Goal: Information Seeking & Learning: Understand process/instructions

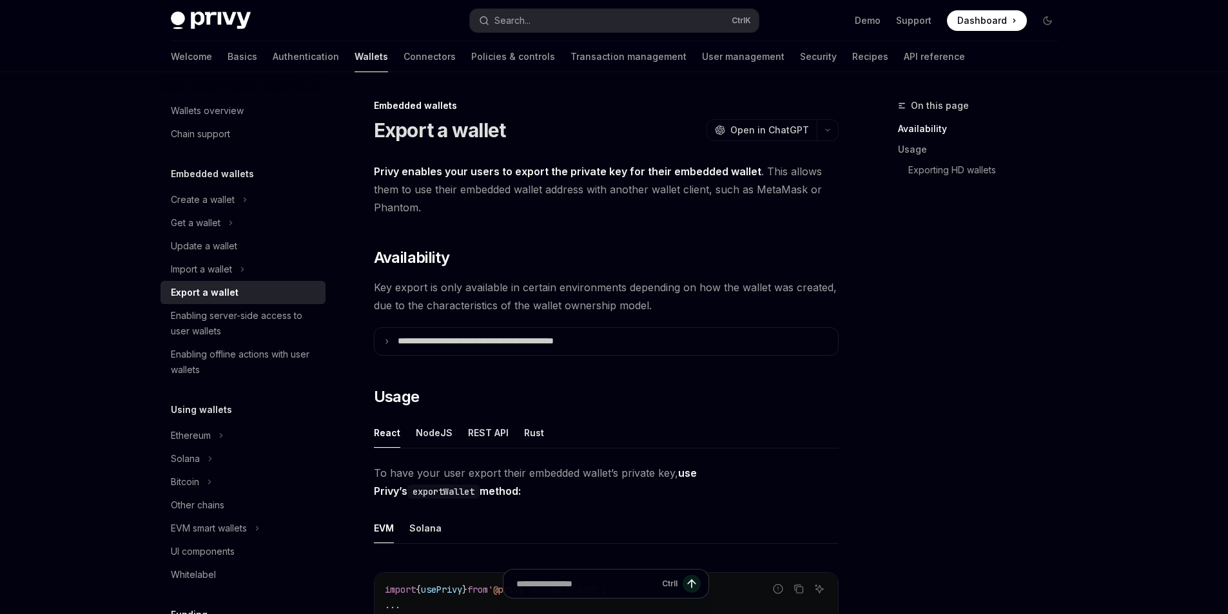
scroll to position [193, 0]
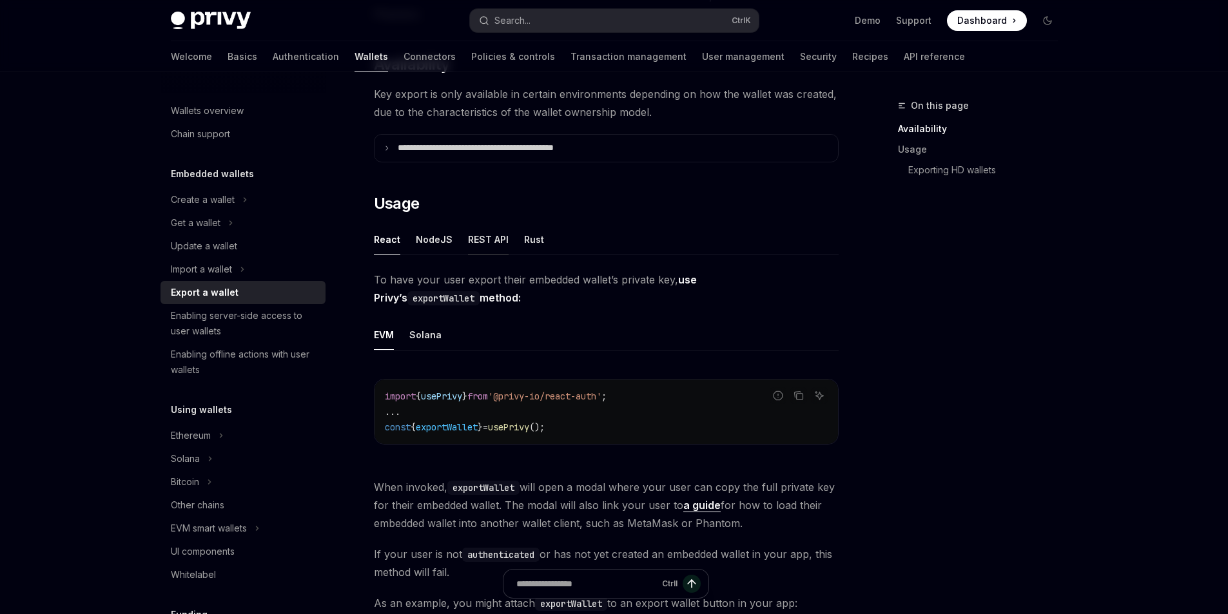
click at [500, 242] on div "REST API" at bounding box center [488, 239] width 41 height 30
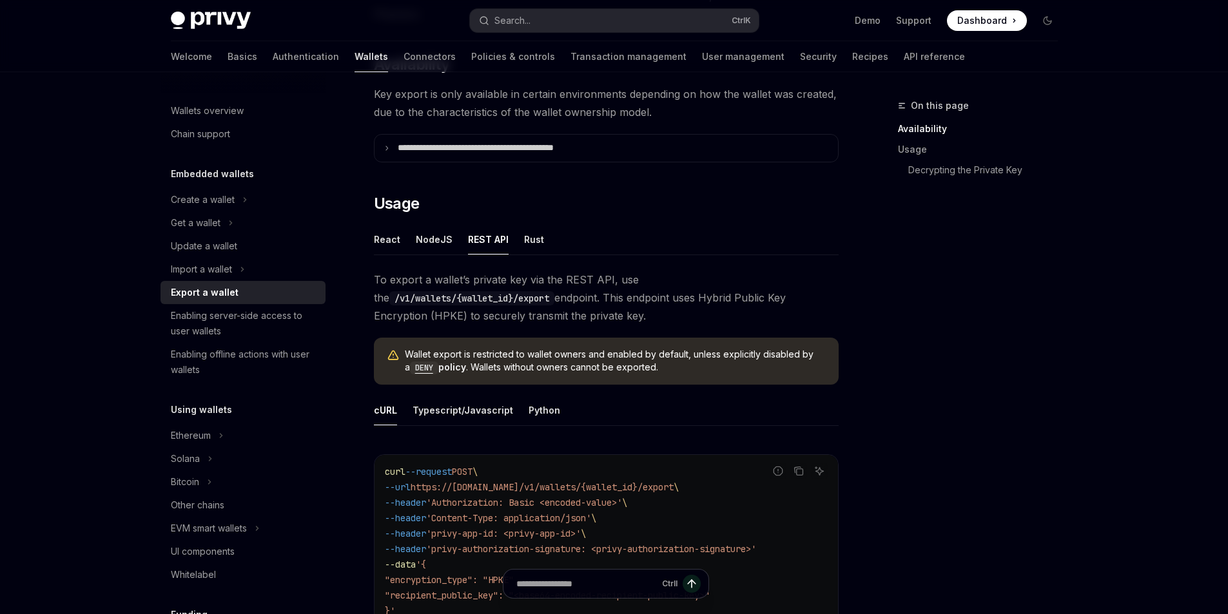
scroll to position [258, 0]
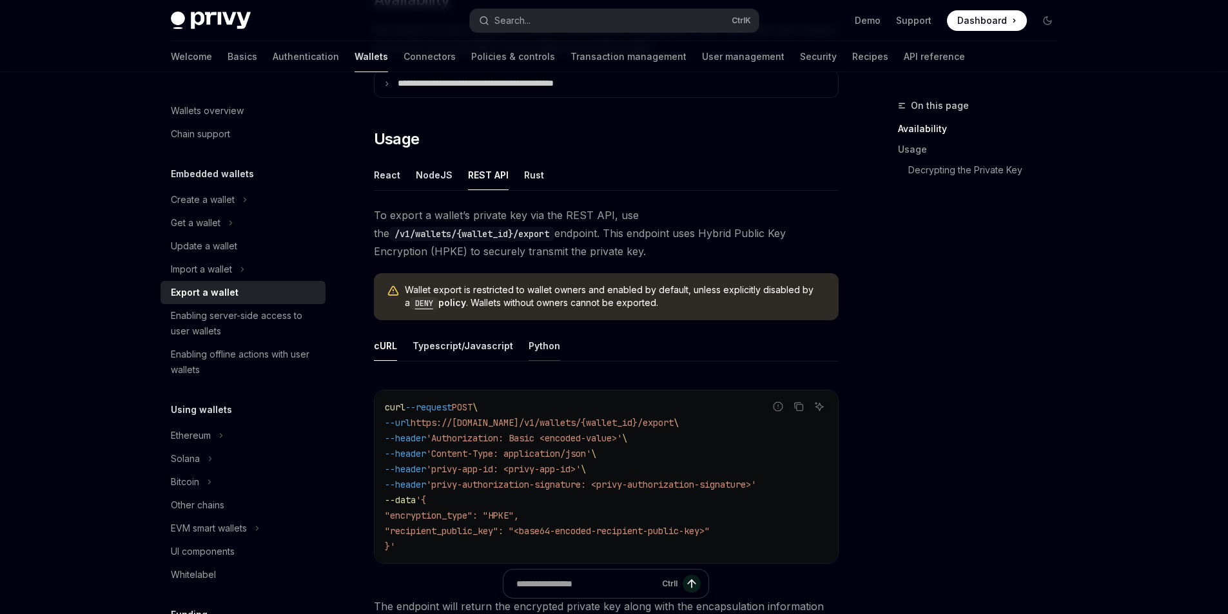
click at [548, 344] on div "Python" at bounding box center [544, 346] width 32 height 30
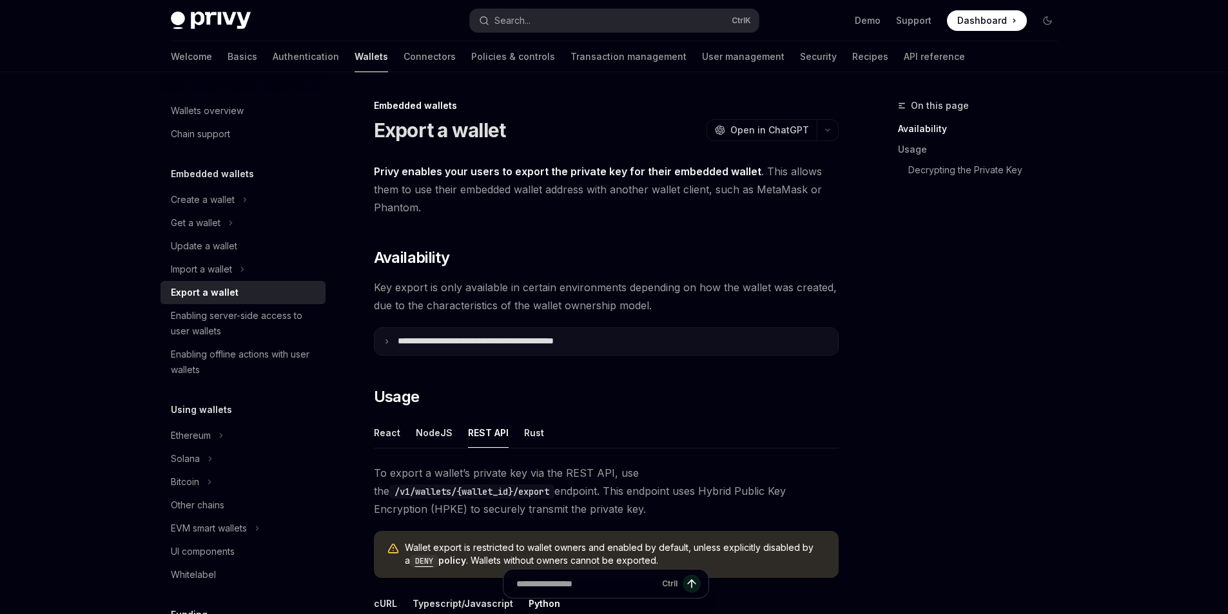
click at [504, 336] on p "**********" at bounding box center [503, 342] width 211 height 12
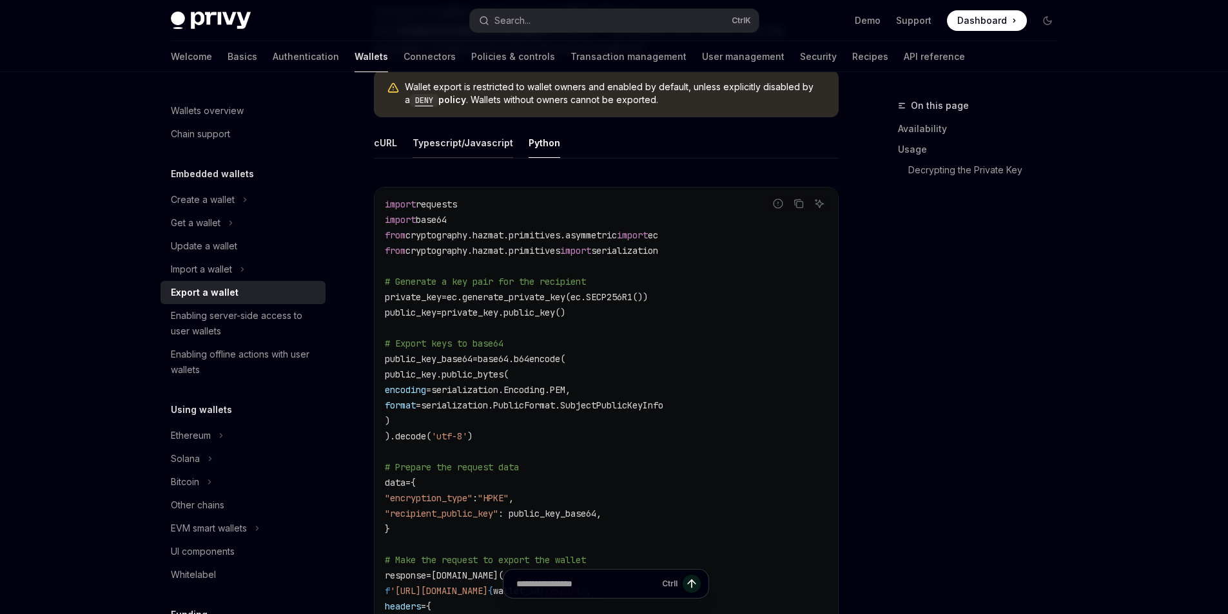
scroll to position [516, 0]
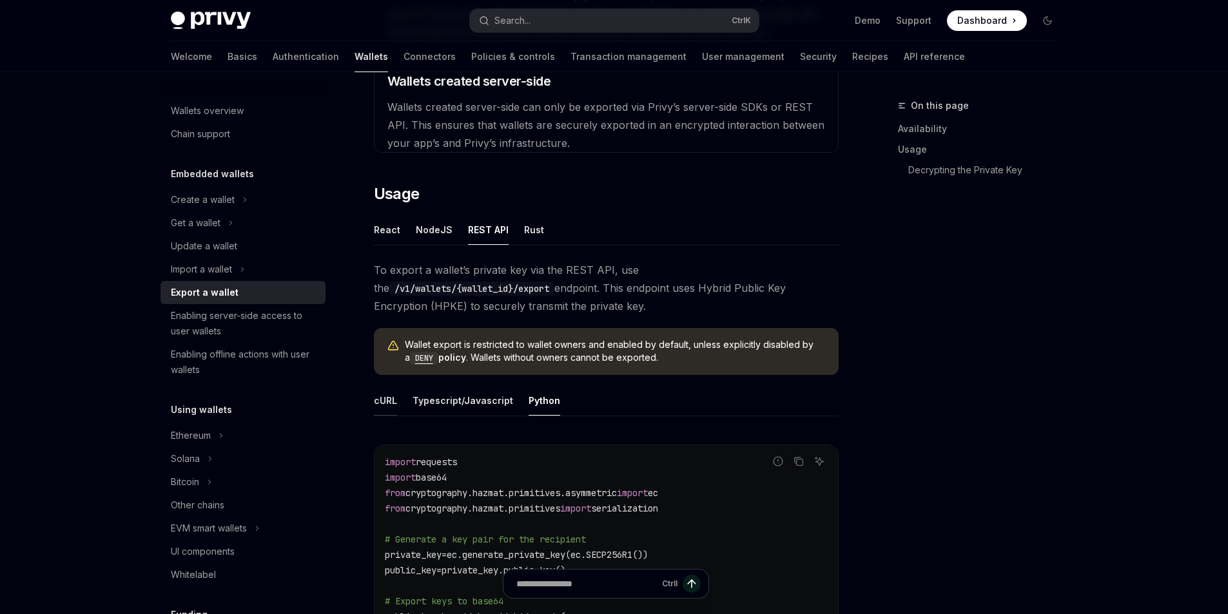
click at [394, 403] on div "cURL" at bounding box center [385, 400] width 23 height 30
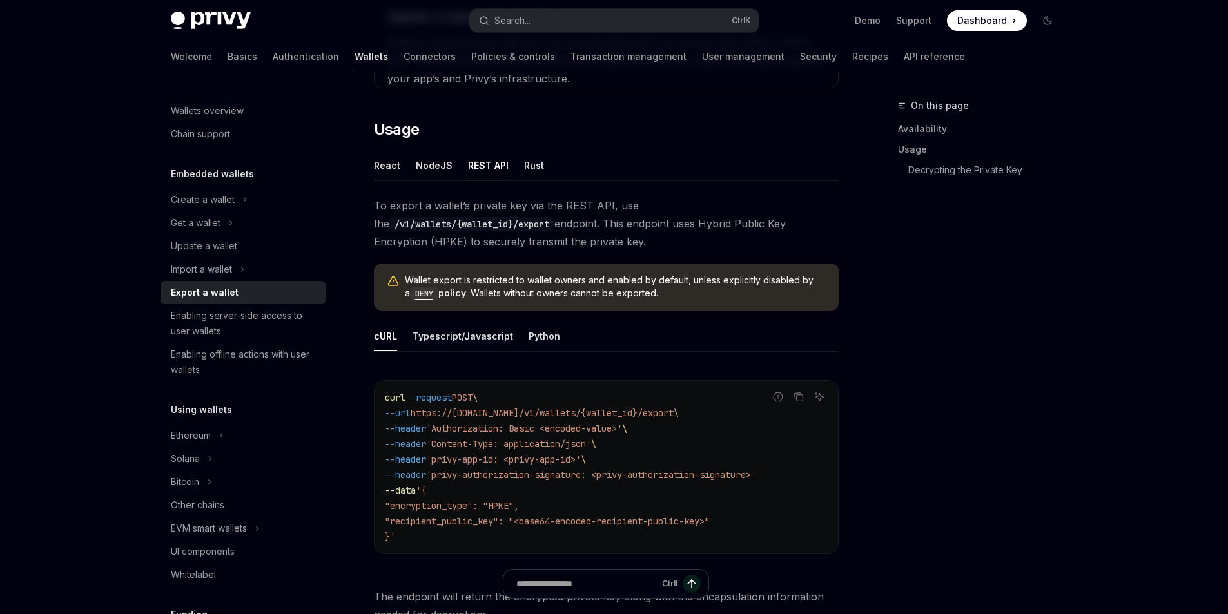
scroll to position [644, 0]
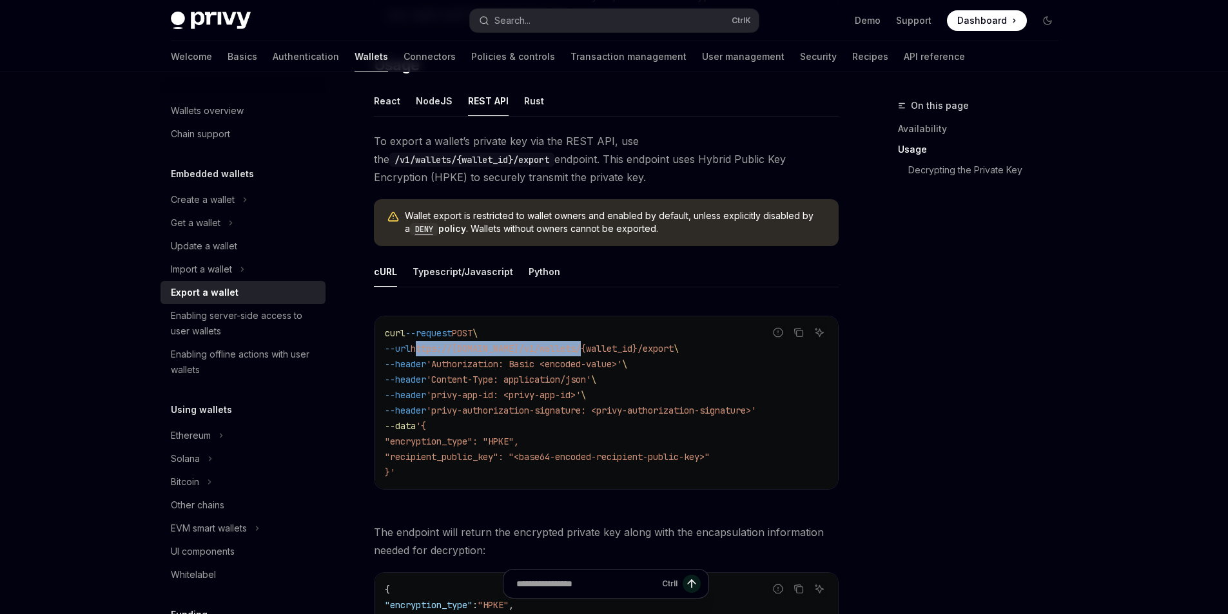
drag, startPoint x: 425, startPoint y: 347, endPoint x: 612, endPoint y: 329, distance: 188.5
click at [590, 347] on span "https://[DOMAIN_NAME]/v1/wallets/{wallet_id}/export" at bounding box center [542, 349] width 263 height 12
copy span "[URL][DOMAIN_NAME]"
click at [576, 327] on code "curl --request POST \ --url https://[DOMAIN_NAME]/v1/wallets/{wallet_id}/export…" at bounding box center [606, 402] width 443 height 155
click at [568, 348] on span "https://[DOMAIN_NAME]/v1/wallets/{wallet_id}/export" at bounding box center [542, 349] width 263 height 12
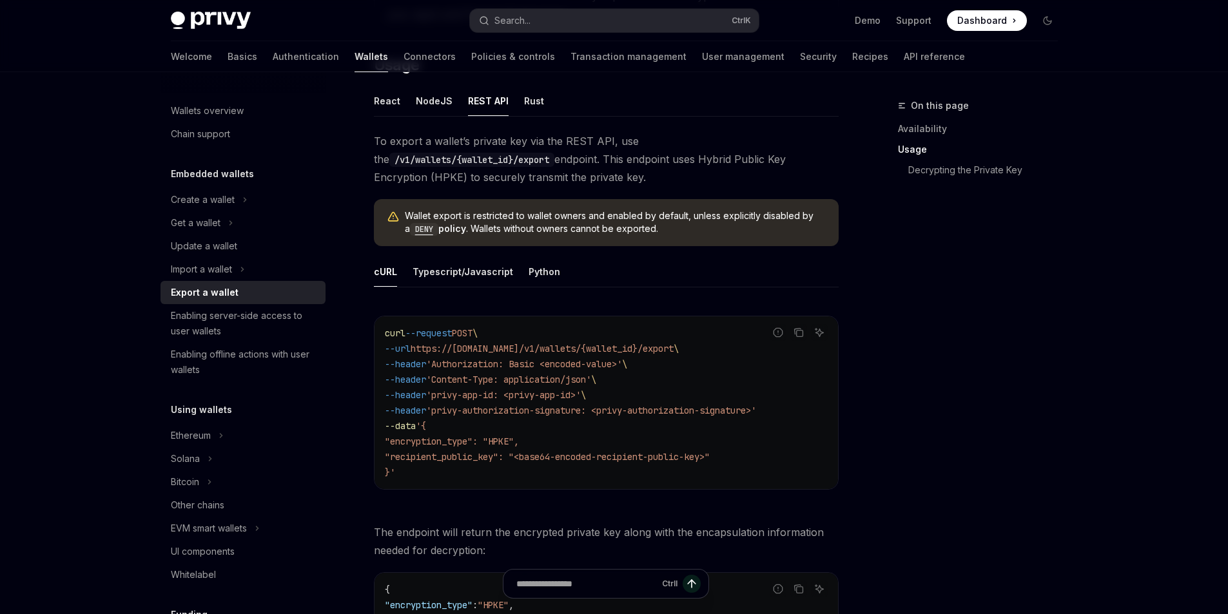
click at [568, 348] on span "https://[DOMAIN_NAME]/v1/wallets/{wallet_id}/export" at bounding box center [542, 349] width 263 height 12
copy span "wallets"
click at [663, 346] on span "https://[DOMAIN_NAME]/v1/wallets/{wallet_id}/export" at bounding box center [542, 349] width 263 height 12
copy span "export"
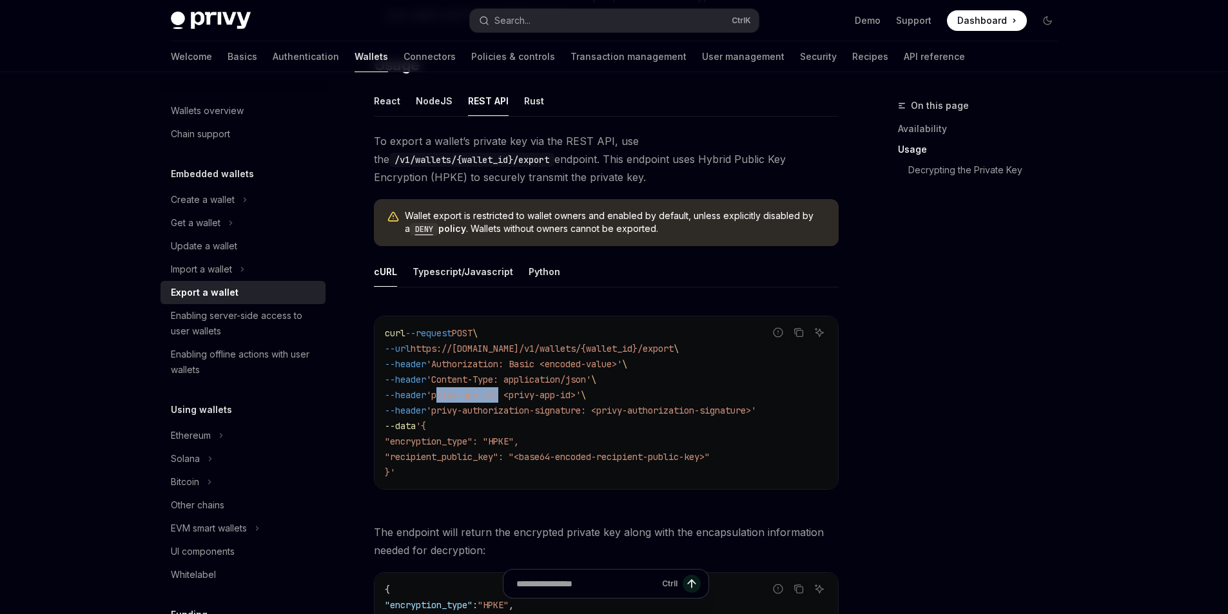
drag, startPoint x: 445, startPoint y: 394, endPoint x: 508, endPoint y: 393, distance: 62.5
click at [508, 393] on span "'privy-app-id: <privy-app-id>'" at bounding box center [503, 395] width 155 height 12
copy span "privy-app-id"
drag, startPoint x: 608, startPoint y: 411, endPoint x: 736, endPoint y: 411, distance: 128.3
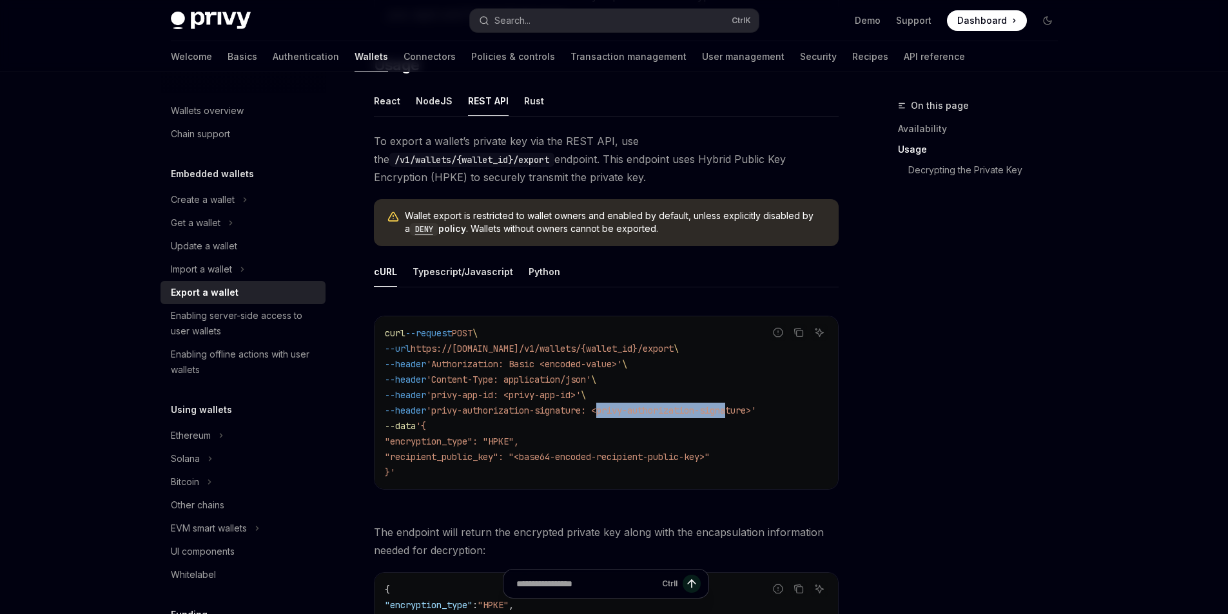
click at [736, 411] on span "'privy-authorization-signature: <privy-authorization-signature>'" at bounding box center [591, 411] width 330 height 12
click at [748, 409] on span "'privy-authorization-signature: <privy-authorization-signature>'" at bounding box center [591, 411] width 330 height 12
drag, startPoint x: 612, startPoint y: 410, endPoint x: 708, endPoint y: 410, distance: 96.0
click at [708, 410] on span "'privy-authorization-signature: <privy-authorization-signature>'" at bounding box center [591, 411] width 330 height 12
copy span "privy-authorization"
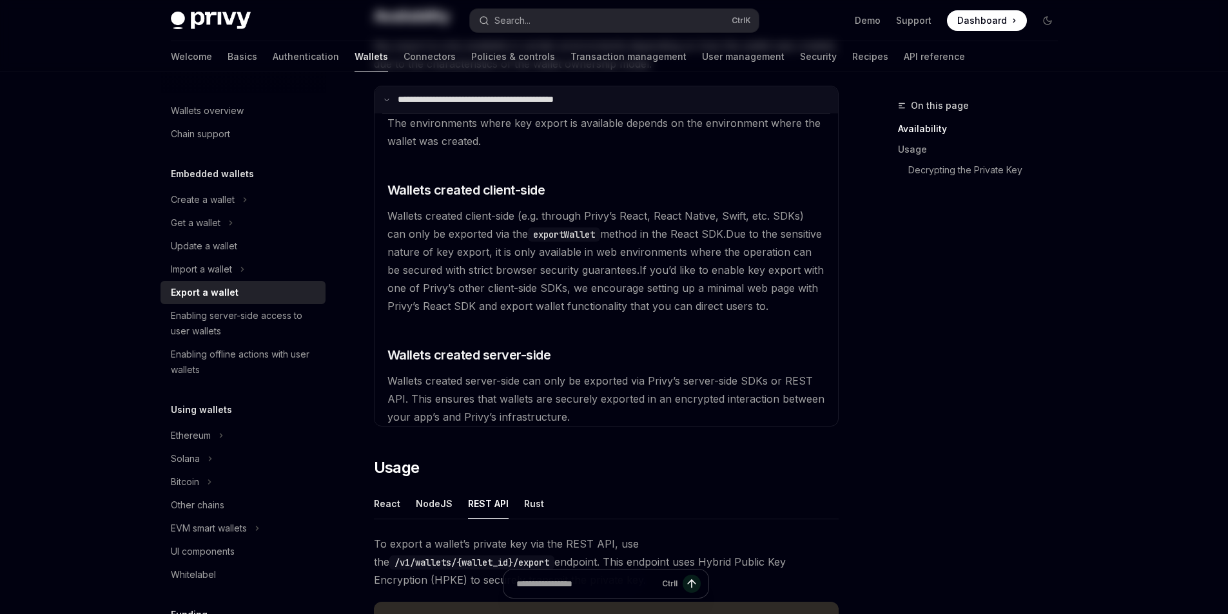
scroll to position [0, 0]
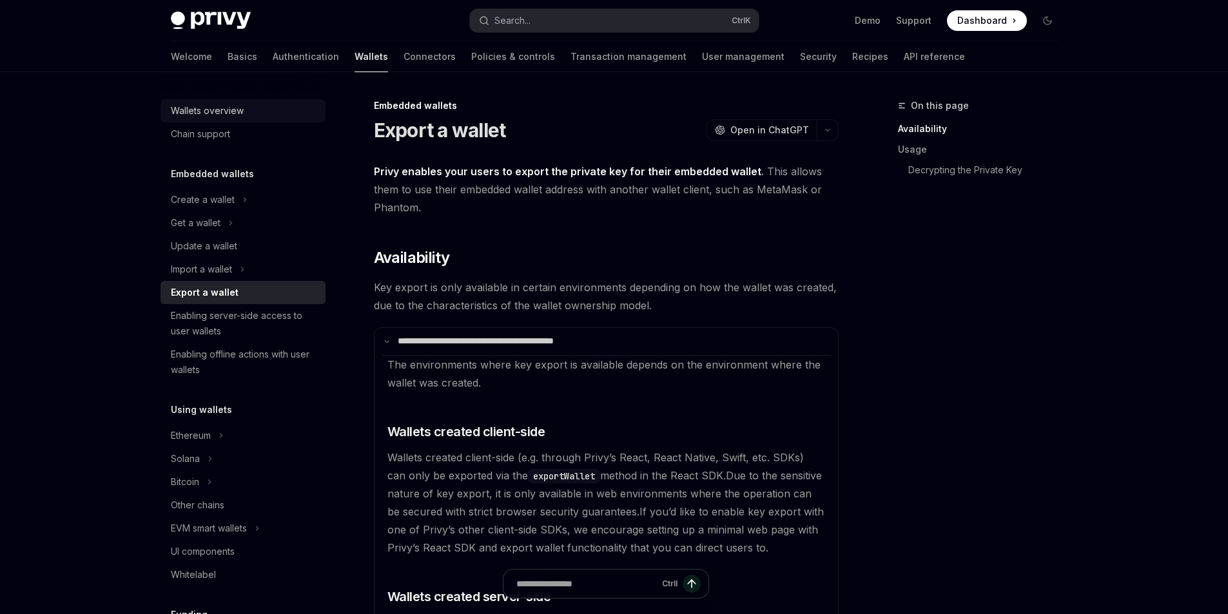
click at [207, 113] on div "Wallets overview" at bounding box center [207, 110] width 73 height 15
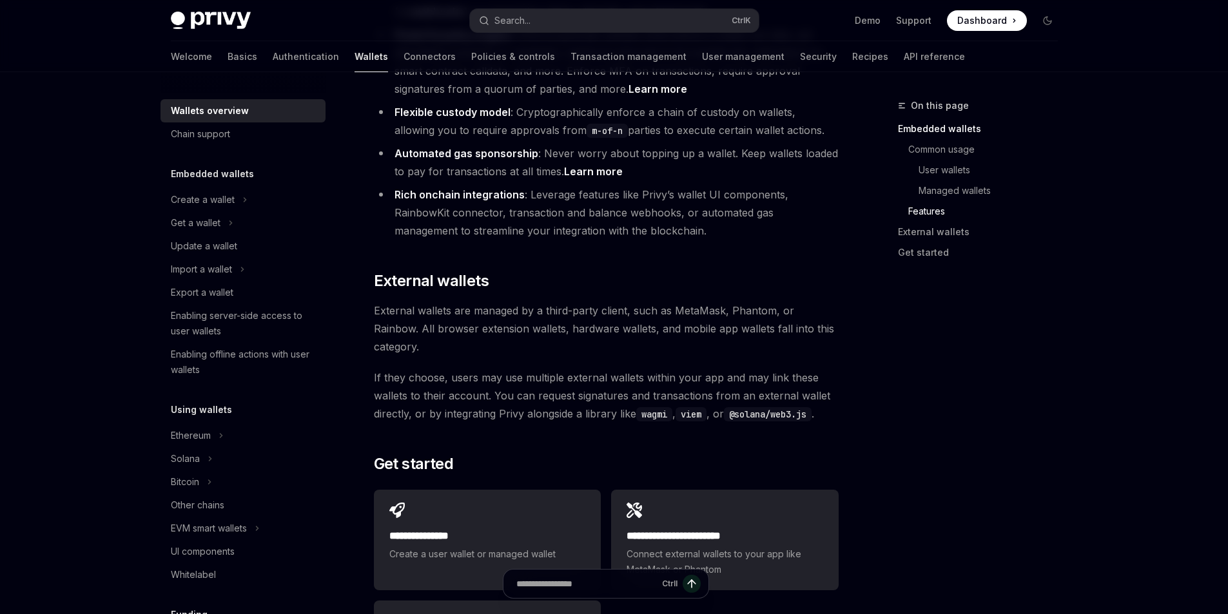
scroll to position [1611, 0]
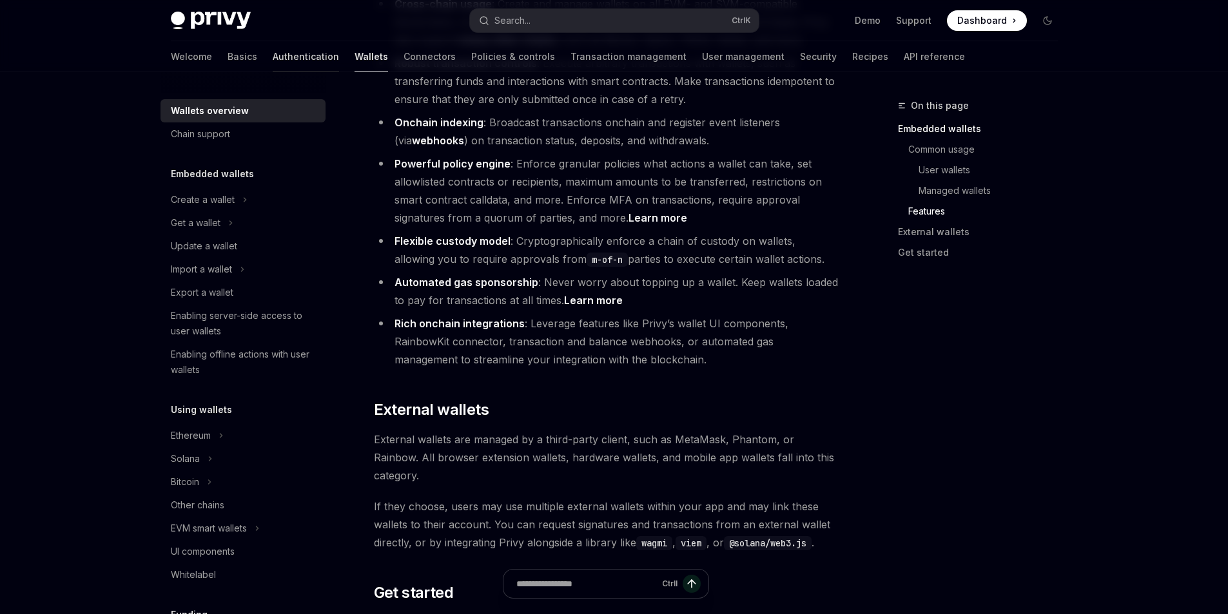
click at [273, 51] on link "Authentication" at bounding box center [306, 56] width 66 height 31
type textarea "*"
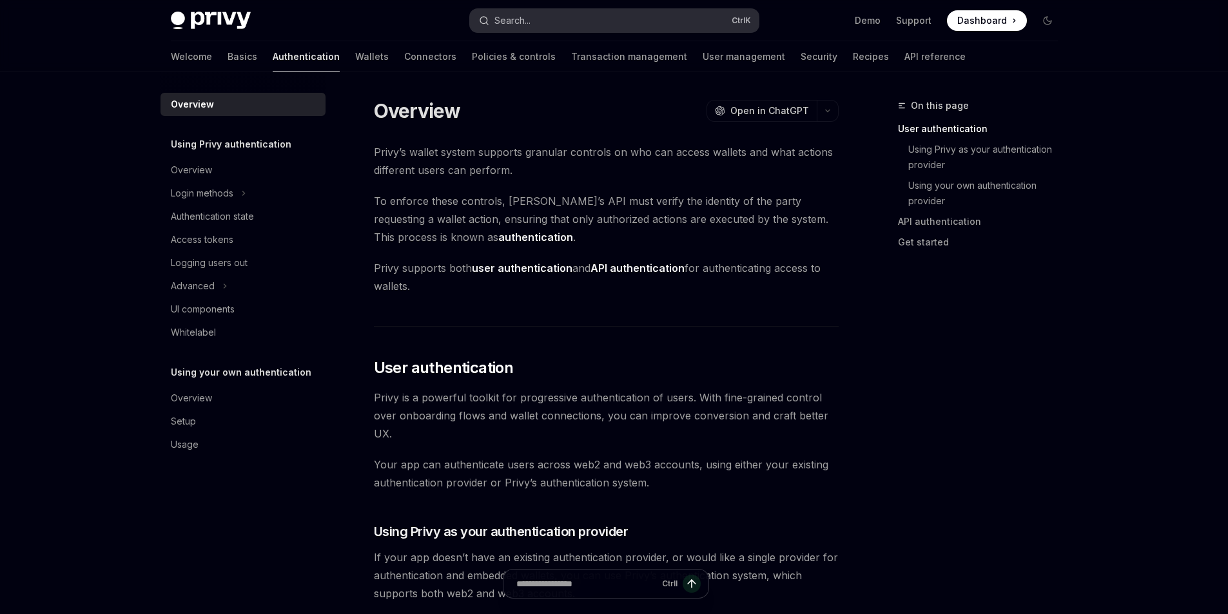
click at [534, 21] on button "Search... Ctrl K" at bounding box center [614, 20] width 289 height 23
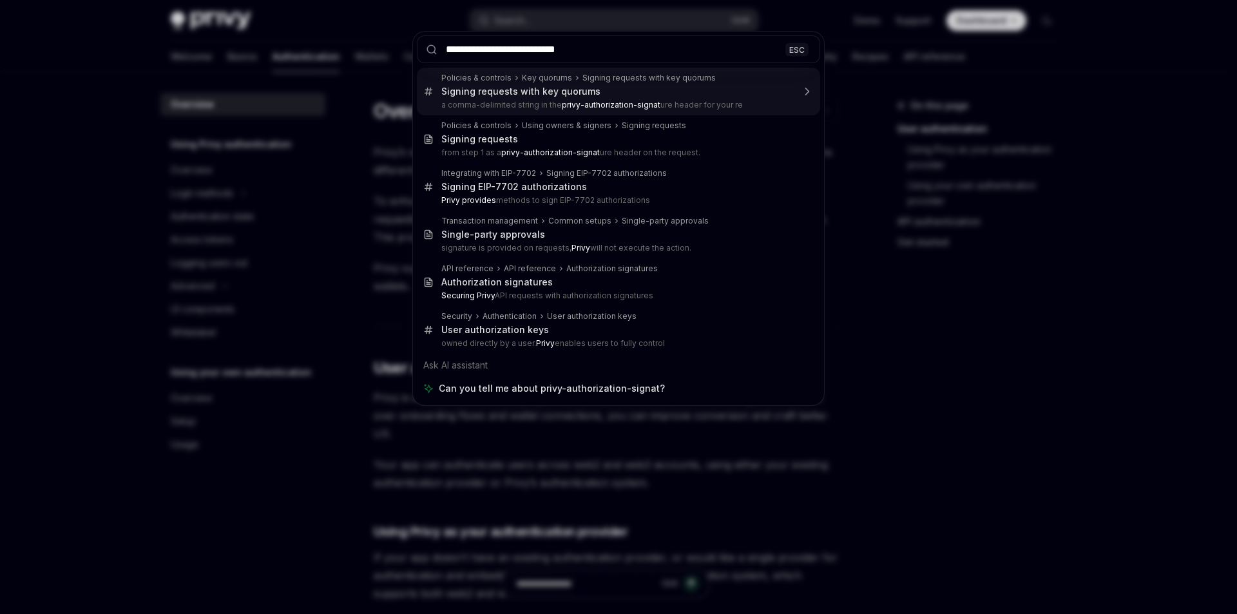
type input "**********"
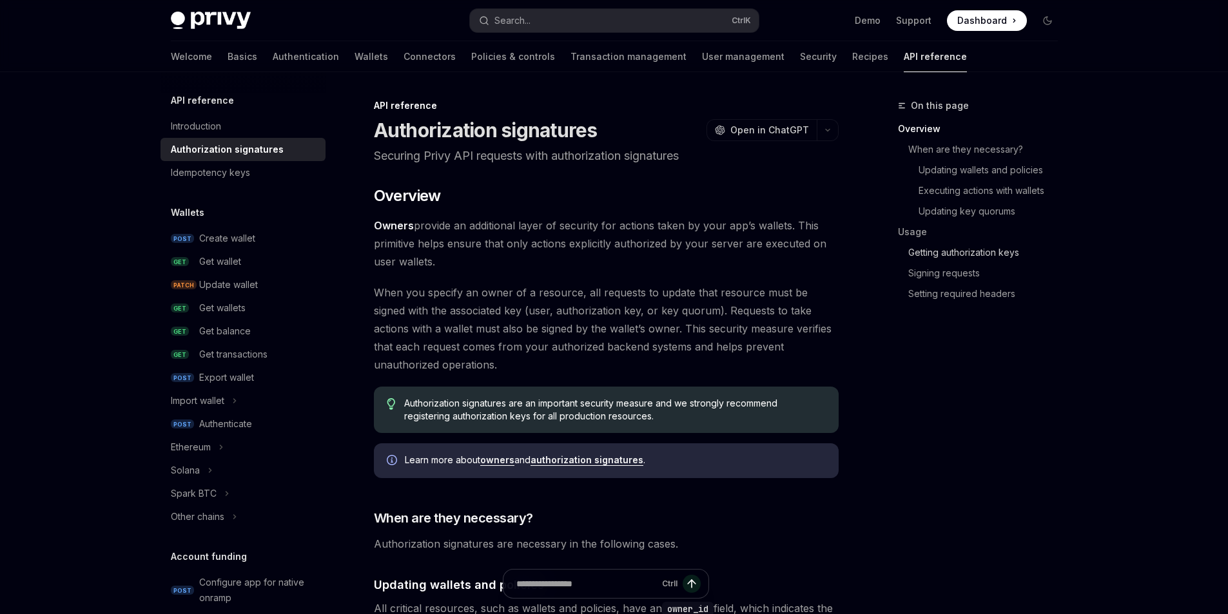
click at [970, 257] on link "Getting authorization keys" at bounding box center [983, 252] width 170 height 21
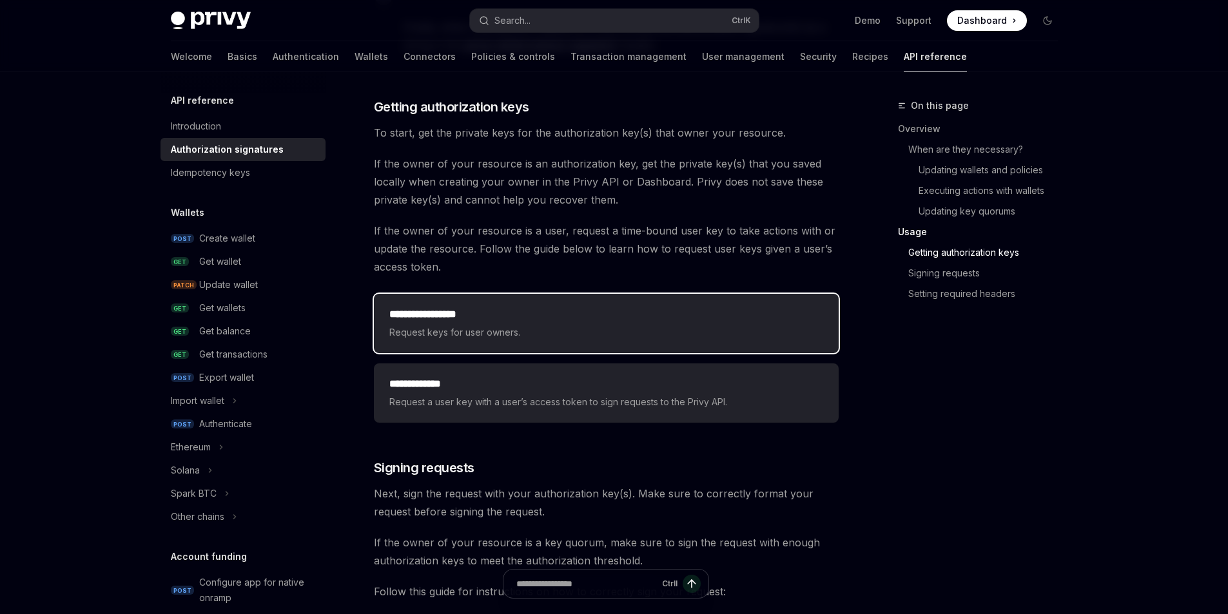
click at [557, 327] on span "Request keys for user owners." at bounding box center [606, 332] width 434 height 15
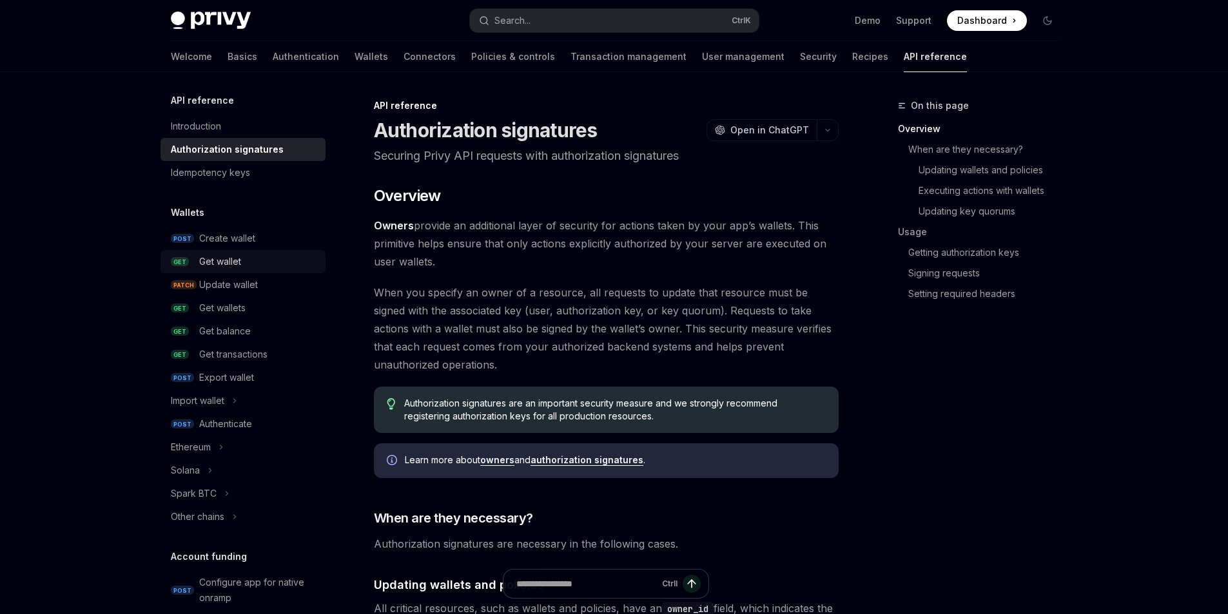
click at [197, 259] on link "GET Get wallet" at bounding box center [242, 261] width 165 height 23
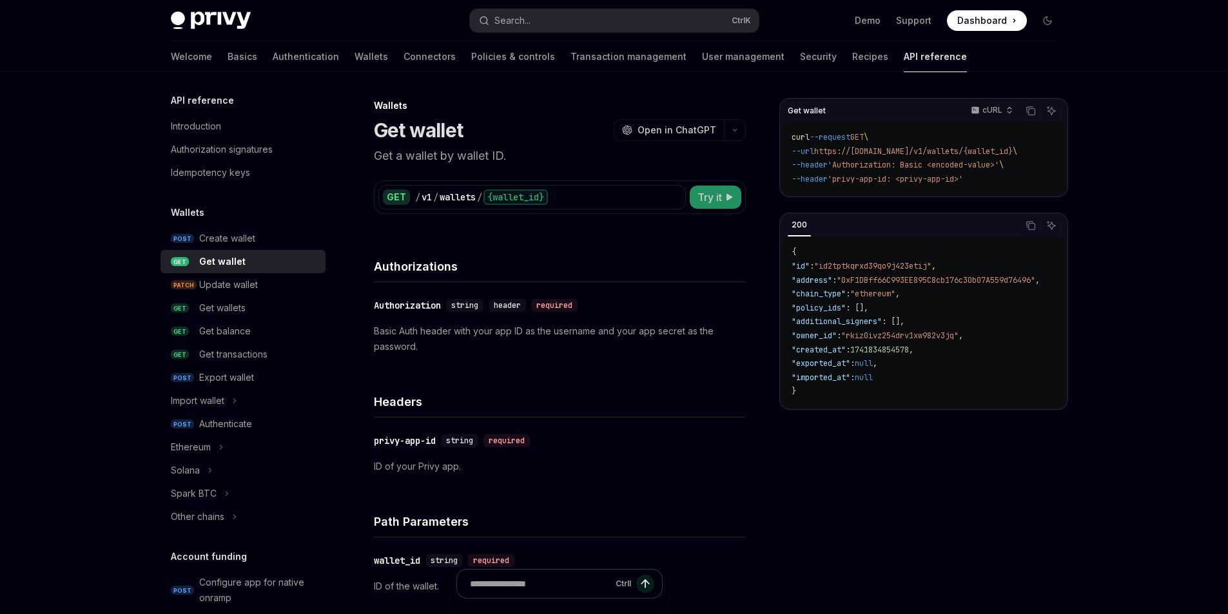
click at [711, 198] on span "Try it" at bounding box center [709, 196] width 24 height 15
type textarea "*"
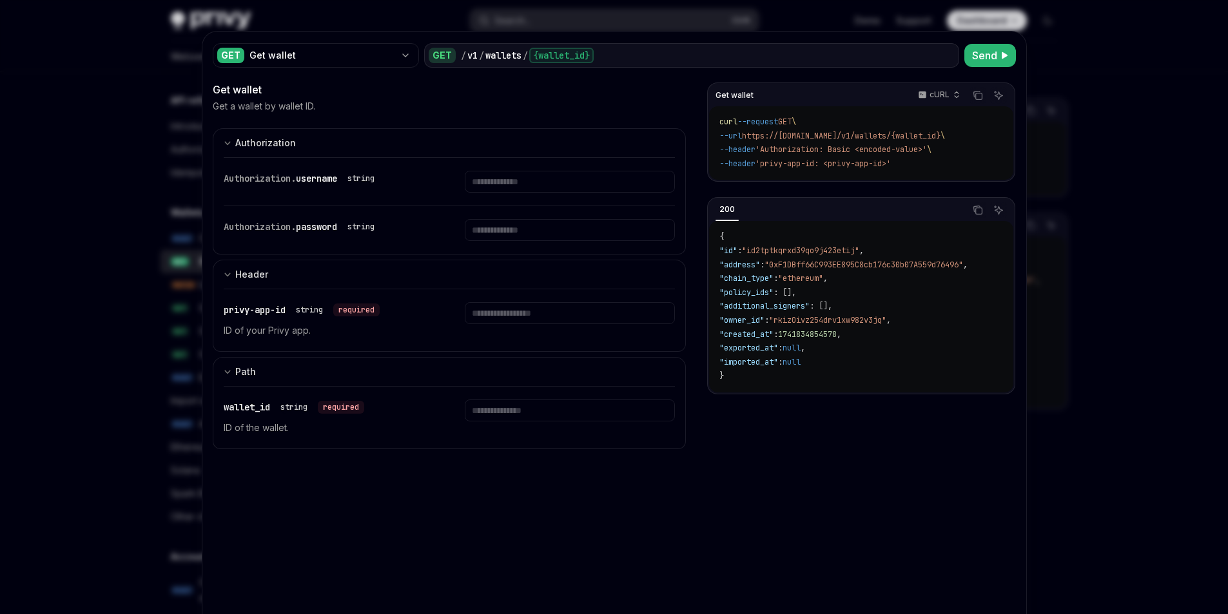
click at [976, 70] on div "GET Get wallet GET / v1 / wallets / {wallet_id} Send Get wallet Get a wallet by…" at bounding box center [614, 341] width 824 height 618
click at [980, 61] on span "Send" at bounding box center [984, 55] width 25 height 15
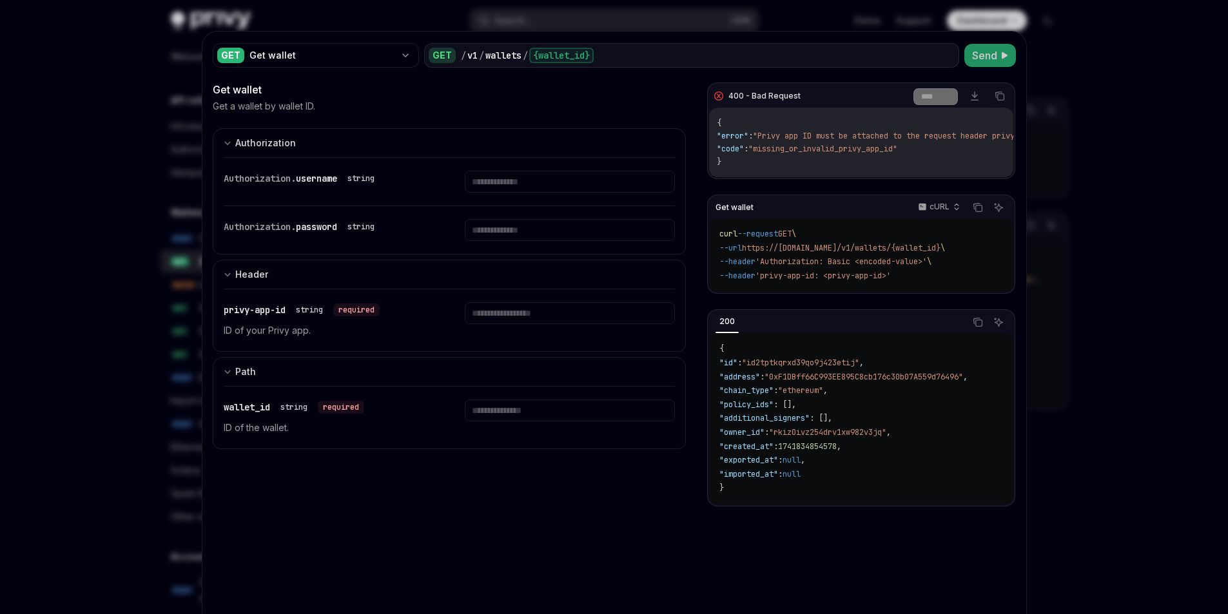
click at [315, 325] on p "ID of your Privy app." at bounding box center [329, 330] width 210 height 15
click at [320, 332] on p "ID of your Privy app." at bounding box center [329, 330] width 210 height 15
click at [296, 336] on p "ID of your Privy app." at bounding box center [329, 330] width 210 height 15
click at [512, 316] on input "Enter privy-app-id" at bounding box center [570, 313] width 210 height 22
click at [491, 313] on input "Enter privy-app-id" at bounding box center [570, 313] width 210 height 22
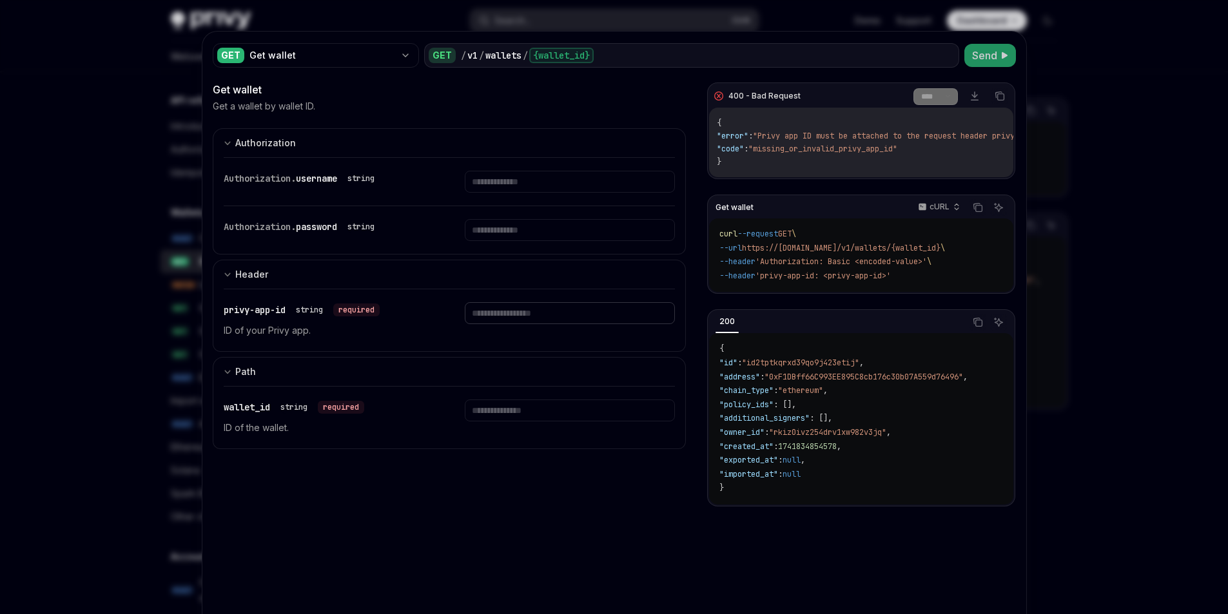
paste input "**********"
type input "**********"
click at [499, 233] on input "Enter password" at bounding box center [570, 230] width 210 height 22
click at [518, 181] on input "Enter username" at bounding box center [570, 182] width 210 height 22
click at [525, 402] on input "Enter wallet_id" at bounding box center [570, 411] width 210 height 22
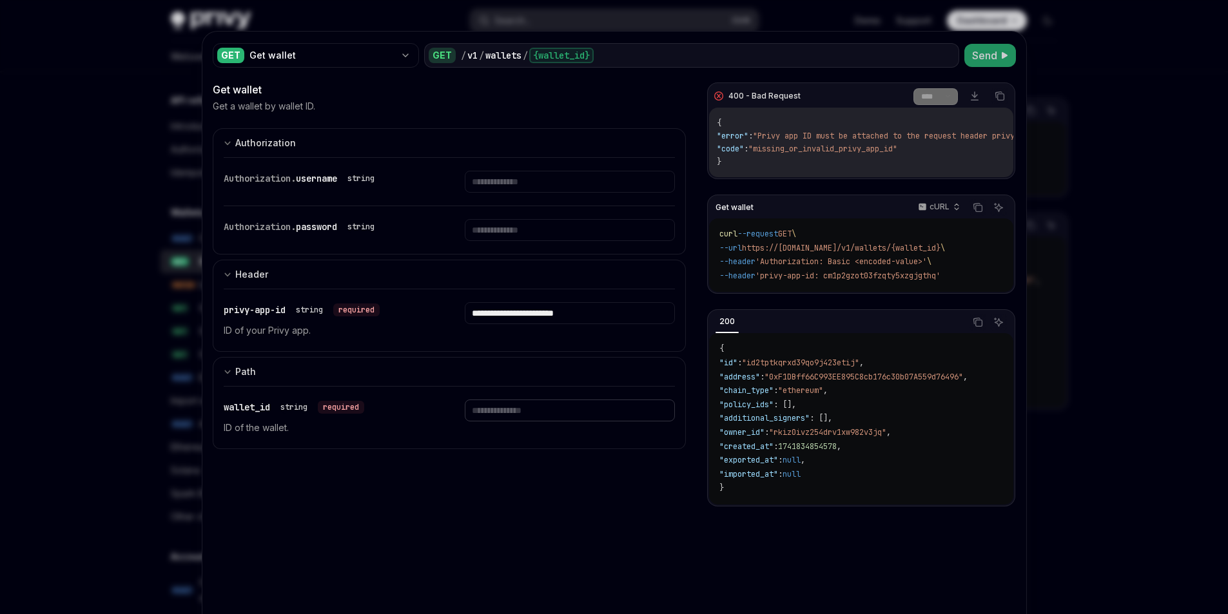
paste input "**********"
type input "**********"
click at [507, 176] on input "Enter username" at bounding box center [570, 182] width 210 height 22
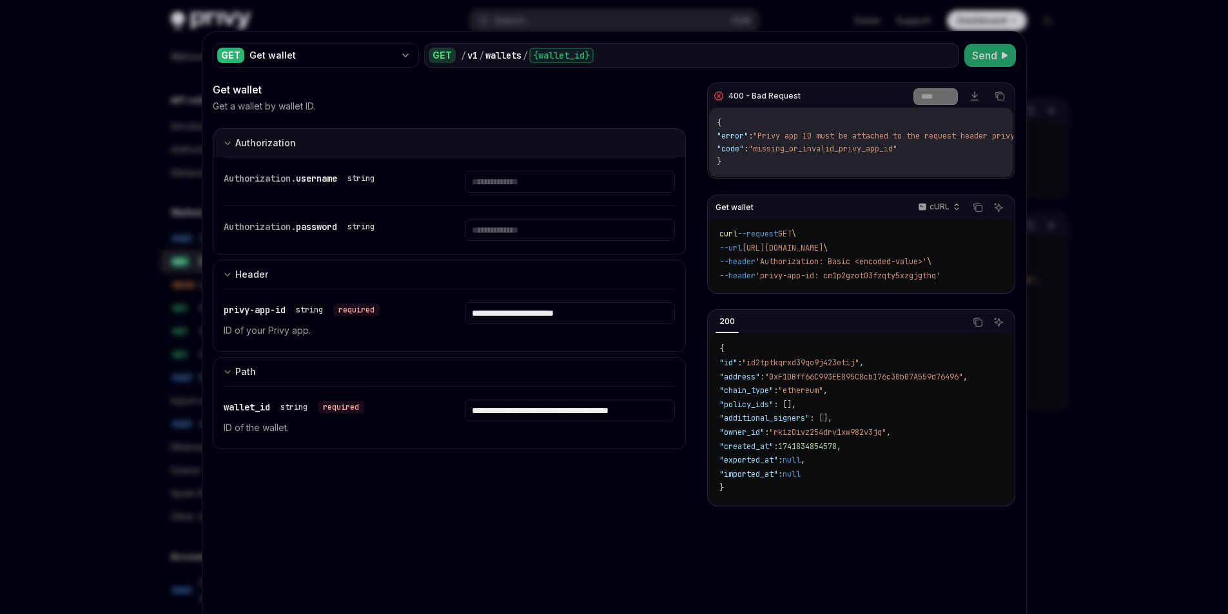
click at [257, 148] on div "Authorization" at bounding box center [265, 142] width 61 height 15
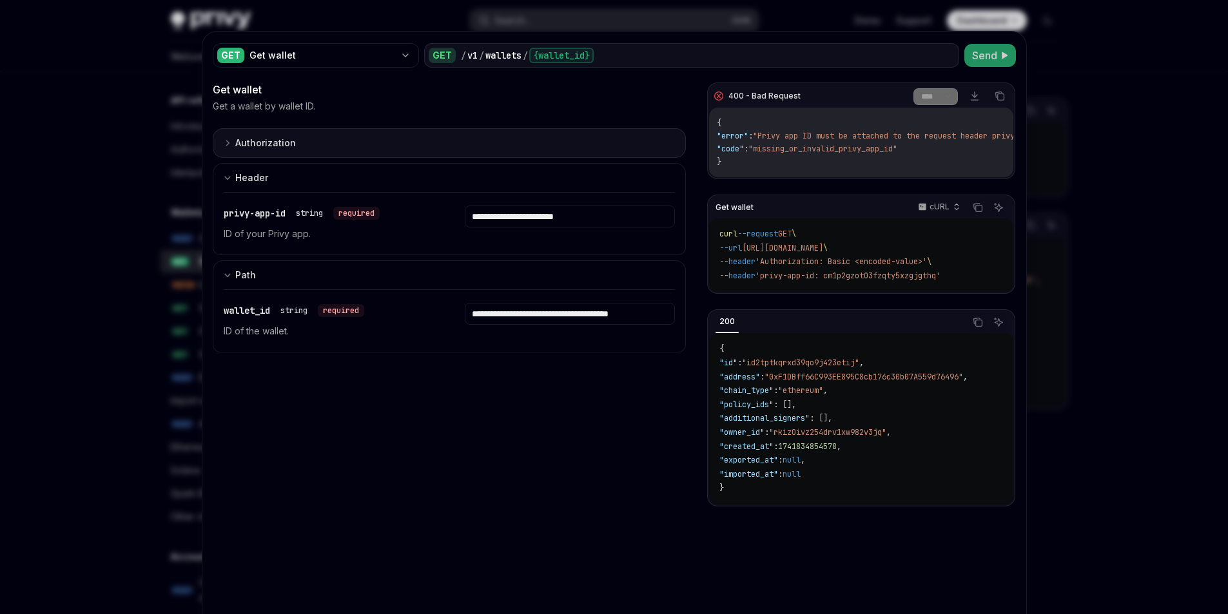
click at [263, 142] on div "Authorization" at bounding box center [265, 142] width 61 height 15
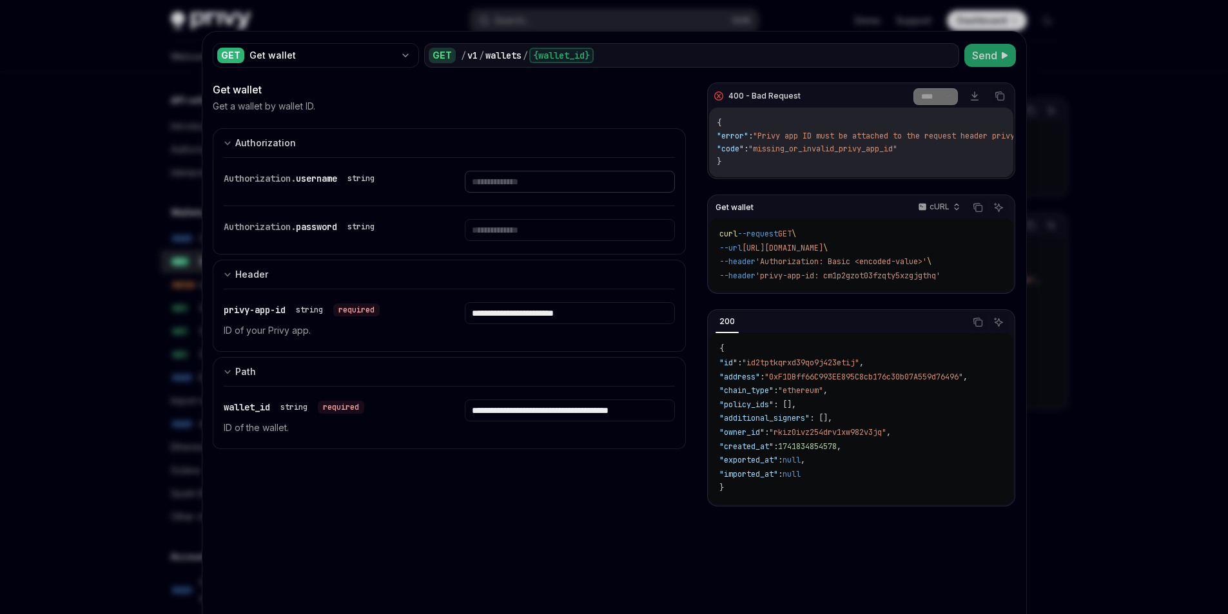
click at [517, 182] on input "Enter username" at bounding box center [570, 182] width 210 height 22
click at [820, 247] on code "curl --request GET \ --url [URL][DOMAIN_NAME] \ --header 'Authorization: Basic …" at bounding box center [860, 254] width 283 height 55
click at [935, 101] on select "**** *******" at bounding box center [935, 96] width 44 height 17
click at [936, 92] on select "**** *******" at bounding box center [935, 96] width 44 height 17
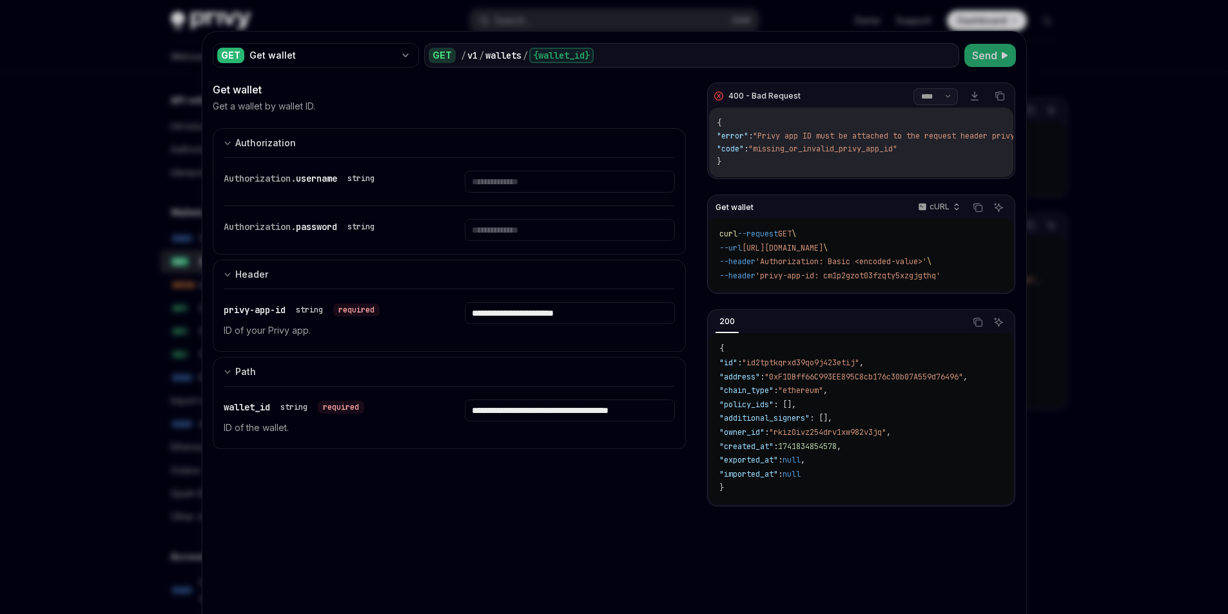
click at [920, 99] on select "**** *******" at bounding box center [935, 96] width 44 height 17
click at [913, 88] on select "**** *******" at bounding box center [935, 96] width 44 height 17
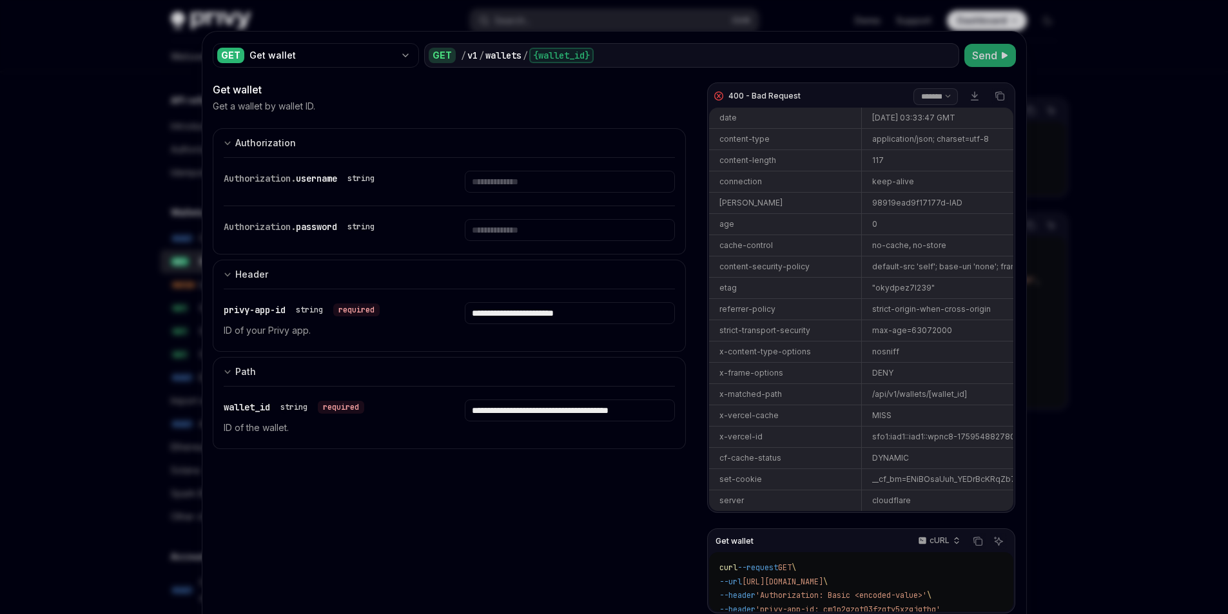
click at [920, 103] on select "**** *******" at bounding box center [935, 96] width 44 height 17
select select "****"
click at [913, 88] on select "**** *******" at bounding box center [935, 96] width 44 height 17
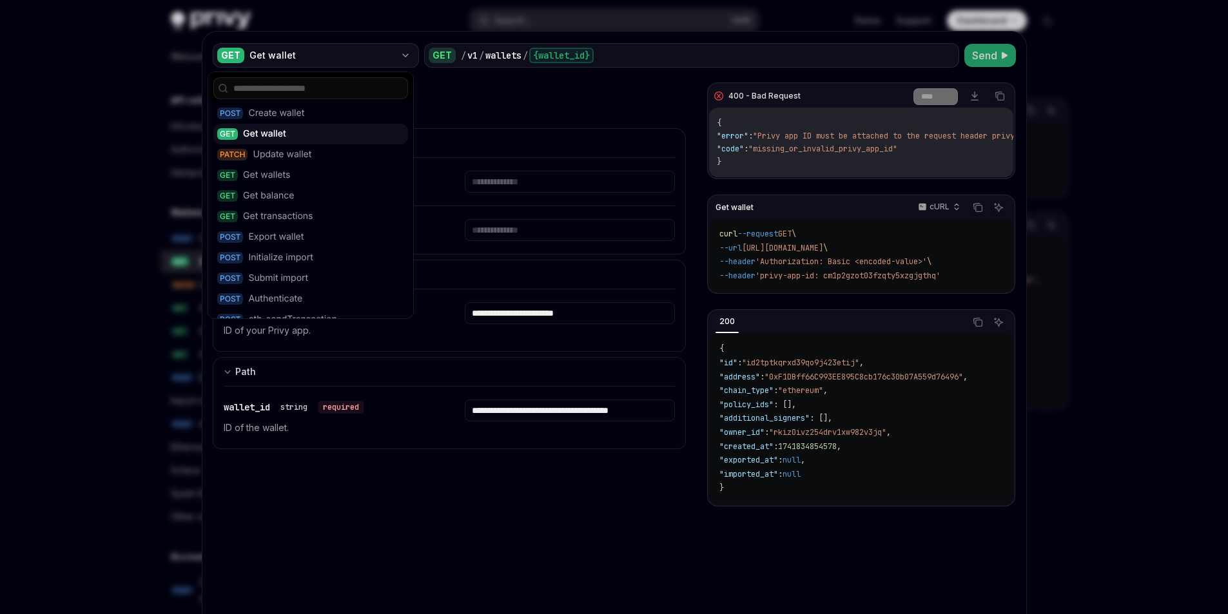
click at [376, 54] on div "Get wallet" at bounding box center [322, 55] width 146 height 13
click at [271, 179] on div "Get wallets" at bounding box center [266, 175] width 47 height 13
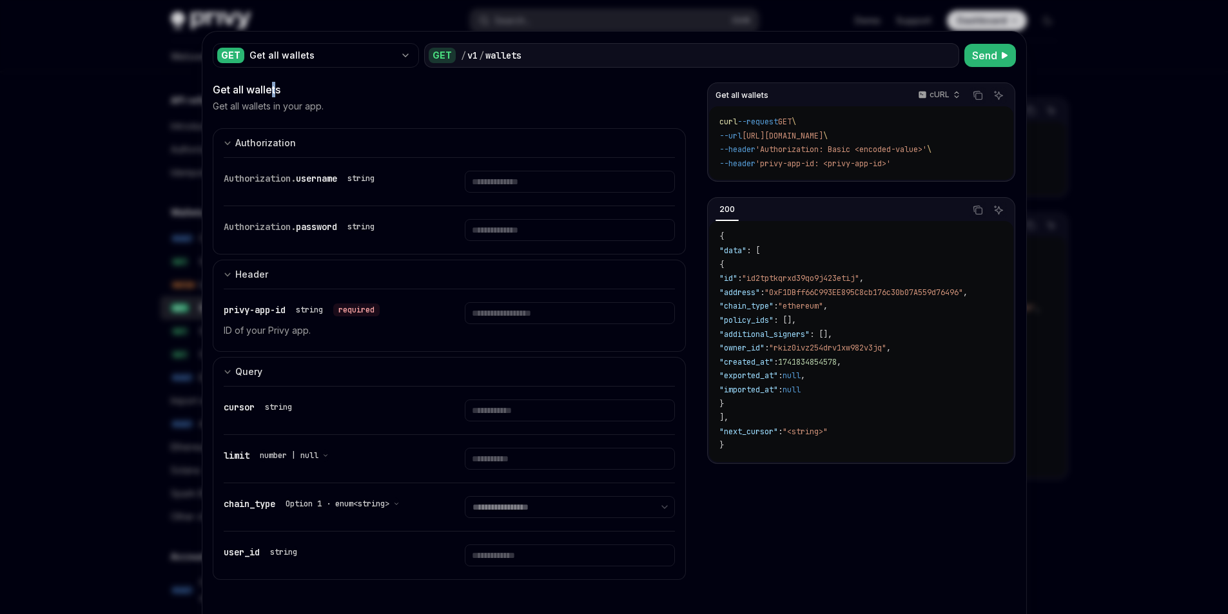
click at [261, 88] on div "Get all wallets" at bounding box center [450, 89] width 474 height 15
click at [287, 55] on div "Get all wallets" at bounding box center [322, 55] width 146 height 13
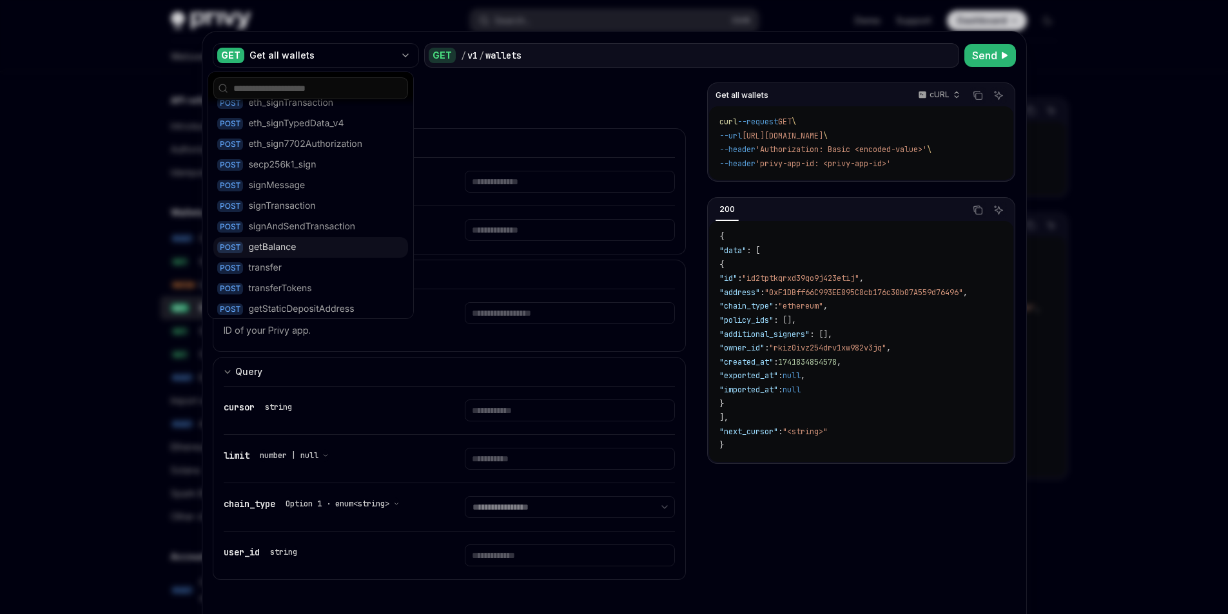
scroll to position [64, 0]
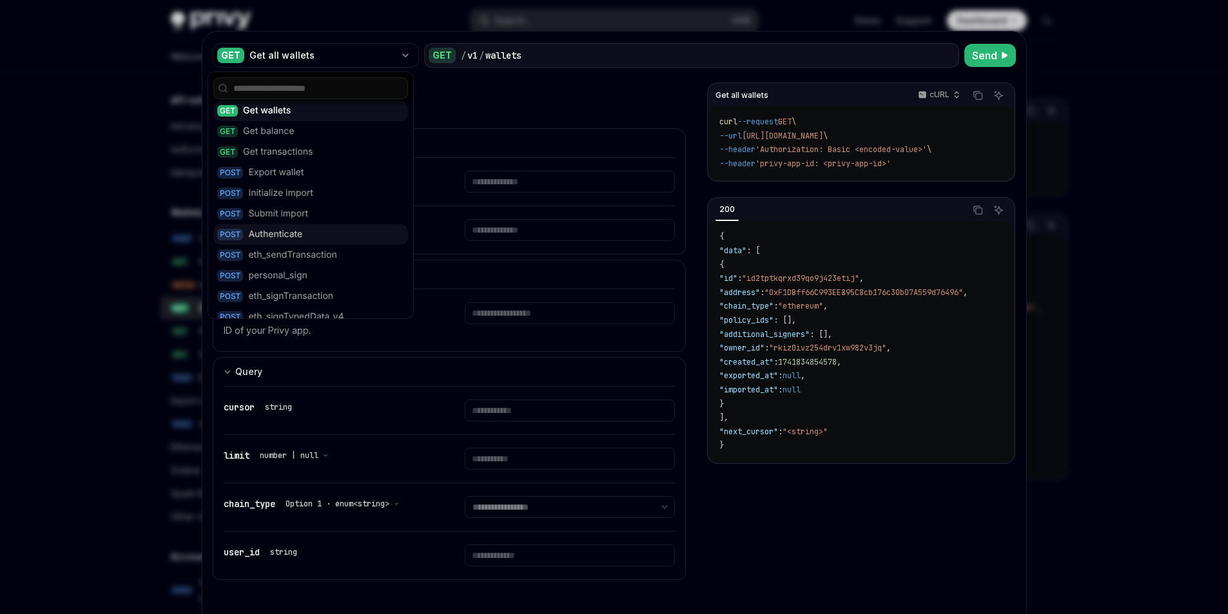
click at [277, 229] on div "Authenticate" at bounding box center [275, 234] width 54 height 13
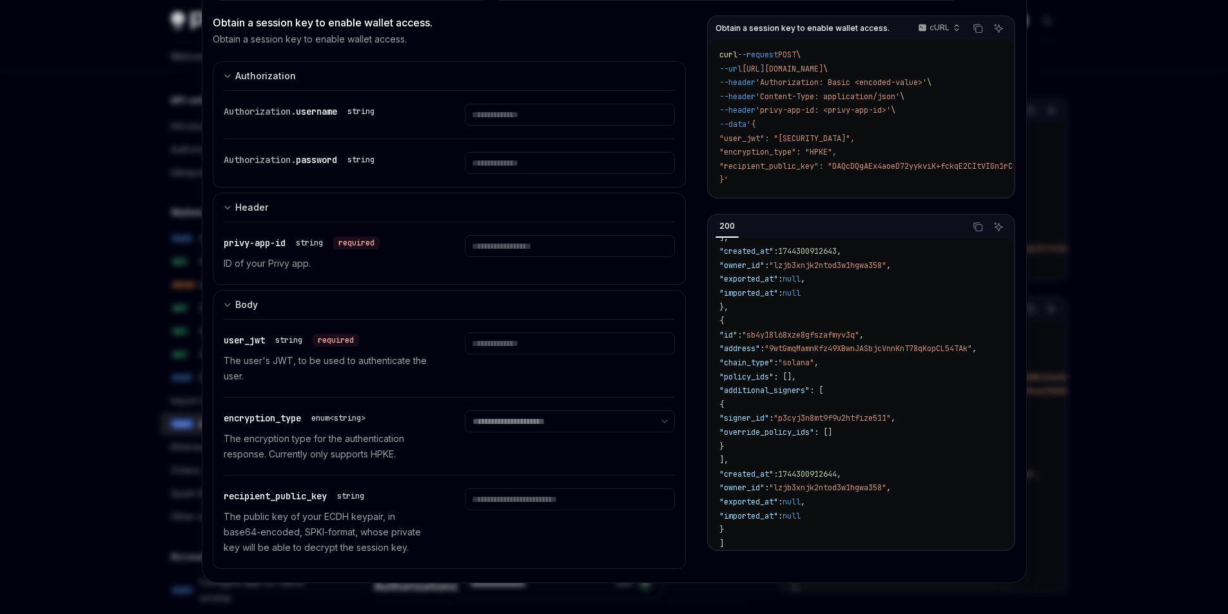
scroll to position [293, 0]
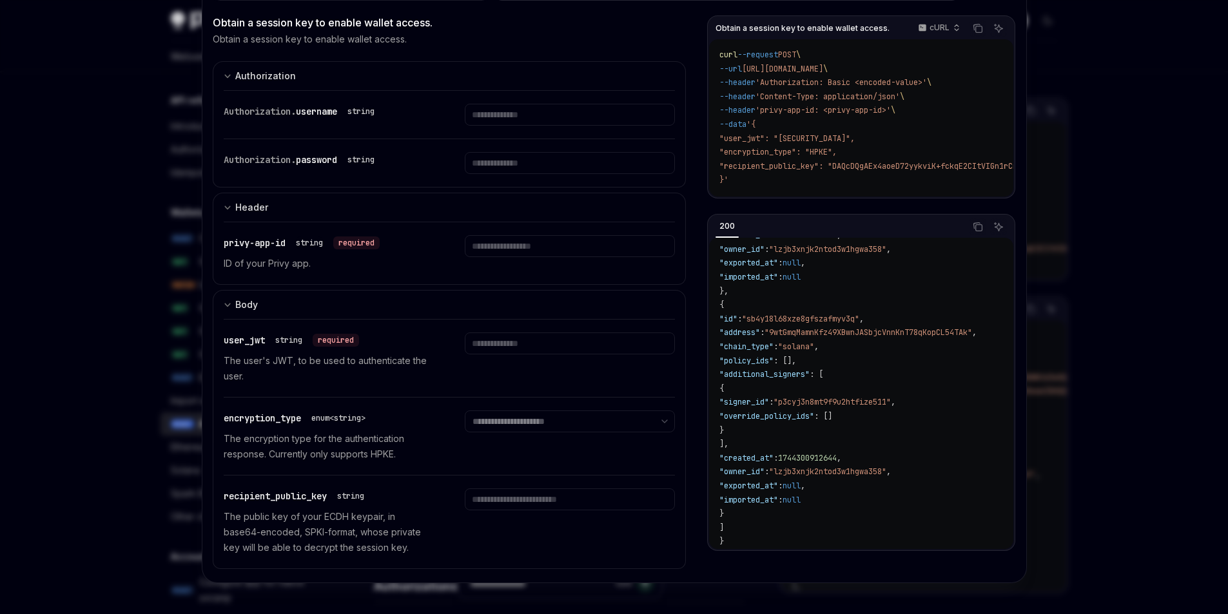
click at [1089, 342] on div at bounding box center [614, 307] width 1228 height 614
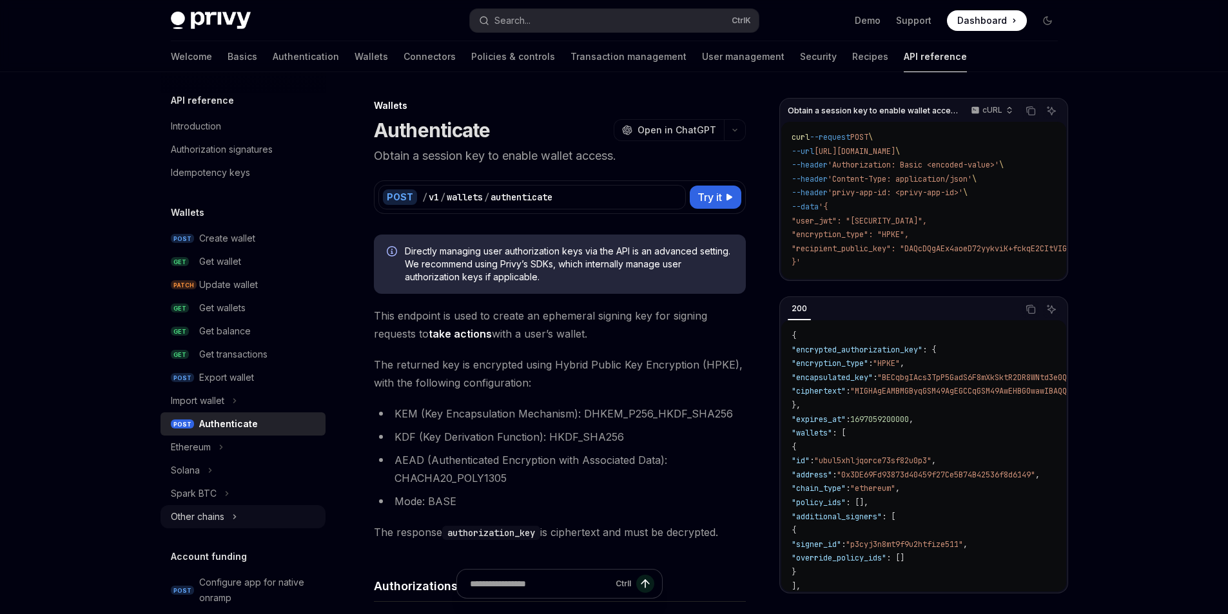
scroll to position [129, 0]
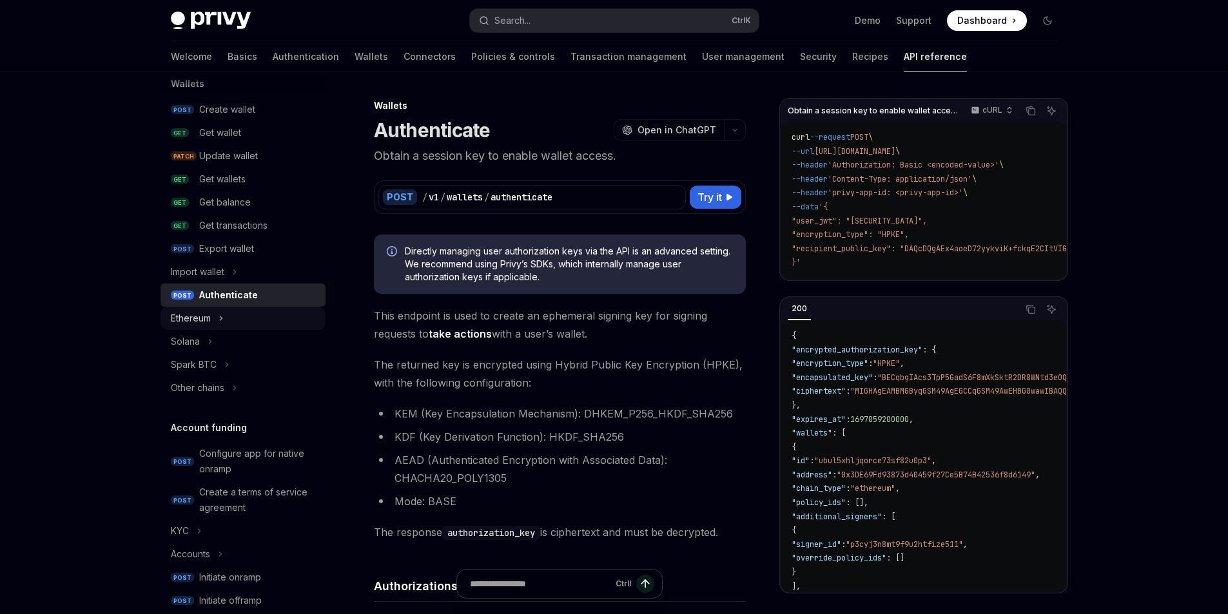
click at [207, 316] on div "Ethereum" at bounding box center [191, 318] width 40 height 15
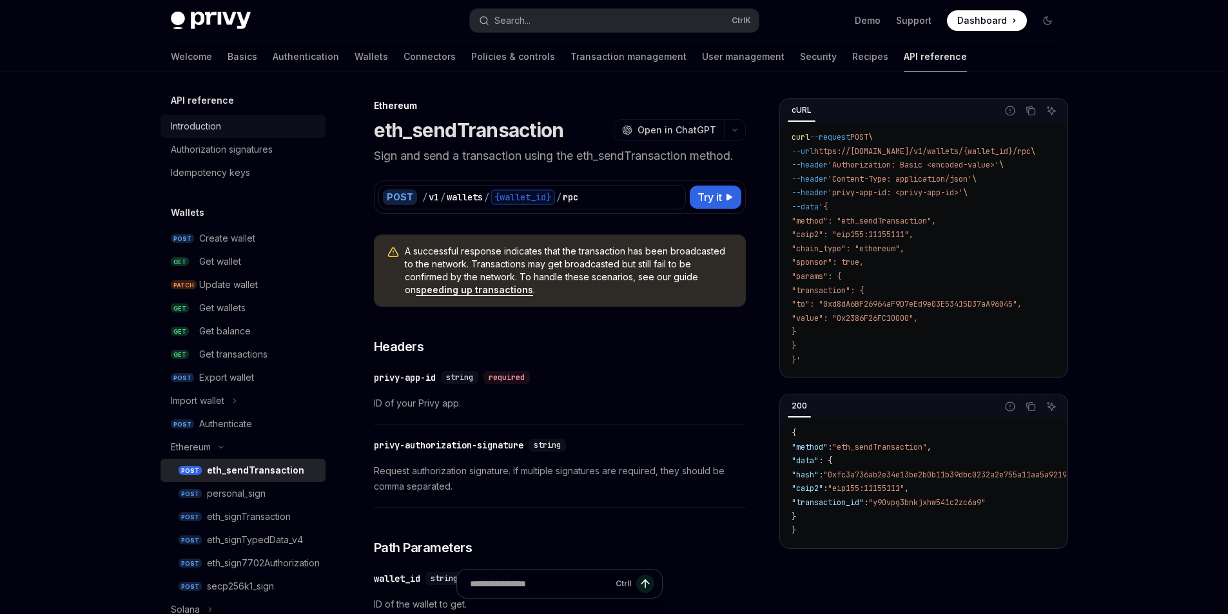
click at [215, 135] on link "Introduction" at bounding box center [242, 126] width 165 height 23
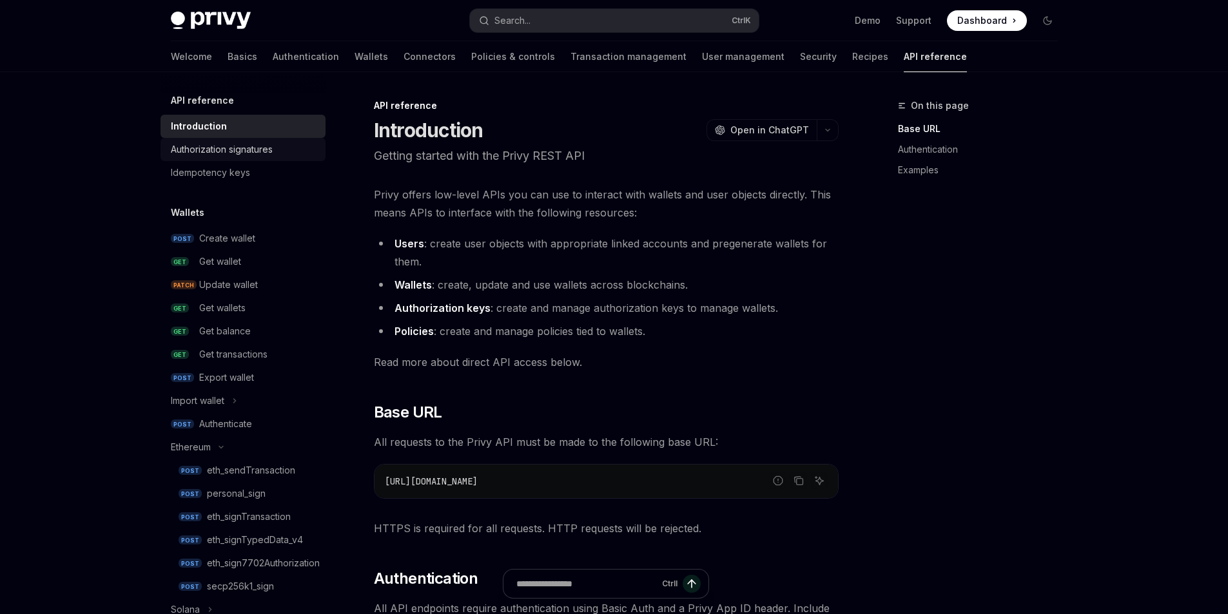
click at [215, 148] on div "Authorization signatures" at bounding box center [222, 149] width 102 height 15
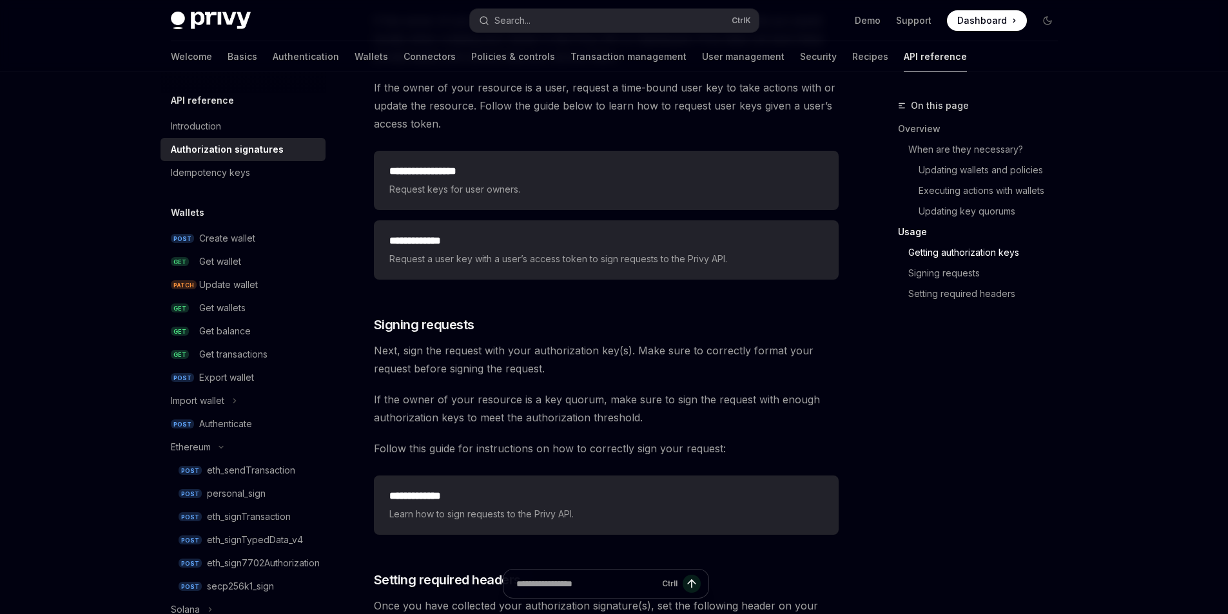
scroll to position [2098, 0]
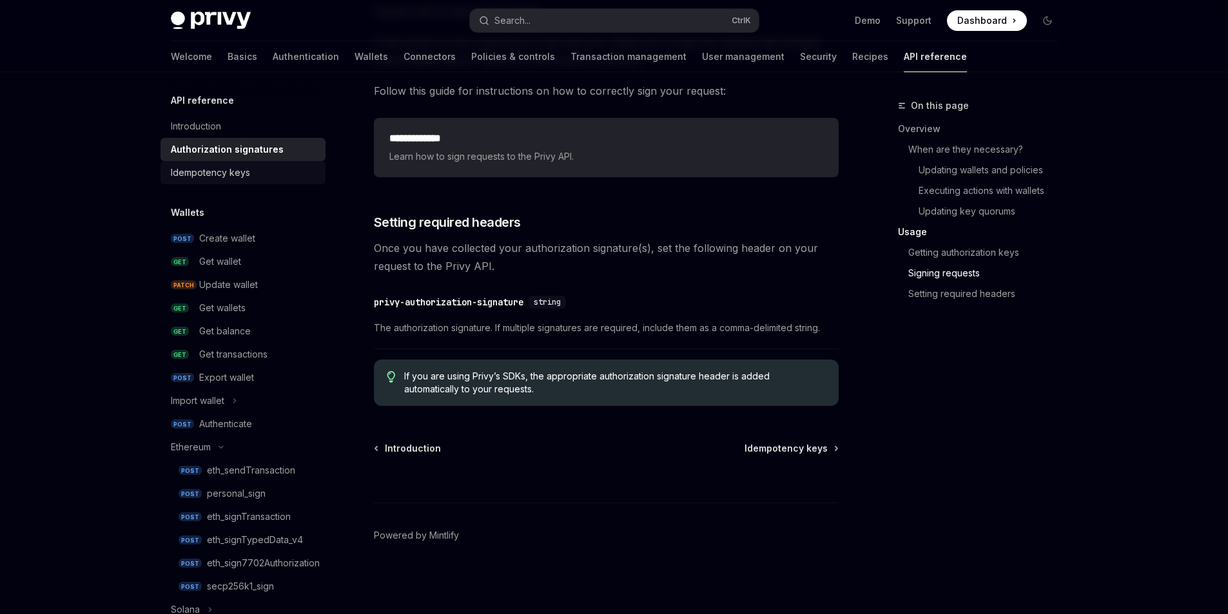
click at [222, 176] on div "Idempotency keys" at bounding box center [210, 172] width 79 height 15
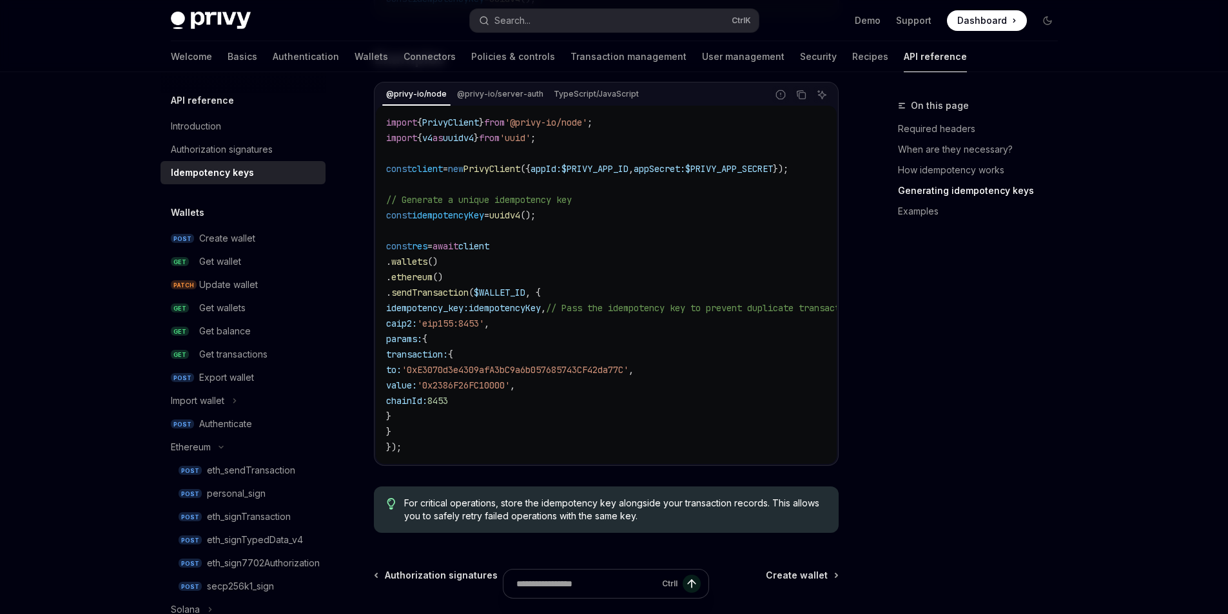
scroll to position [1096, 0]
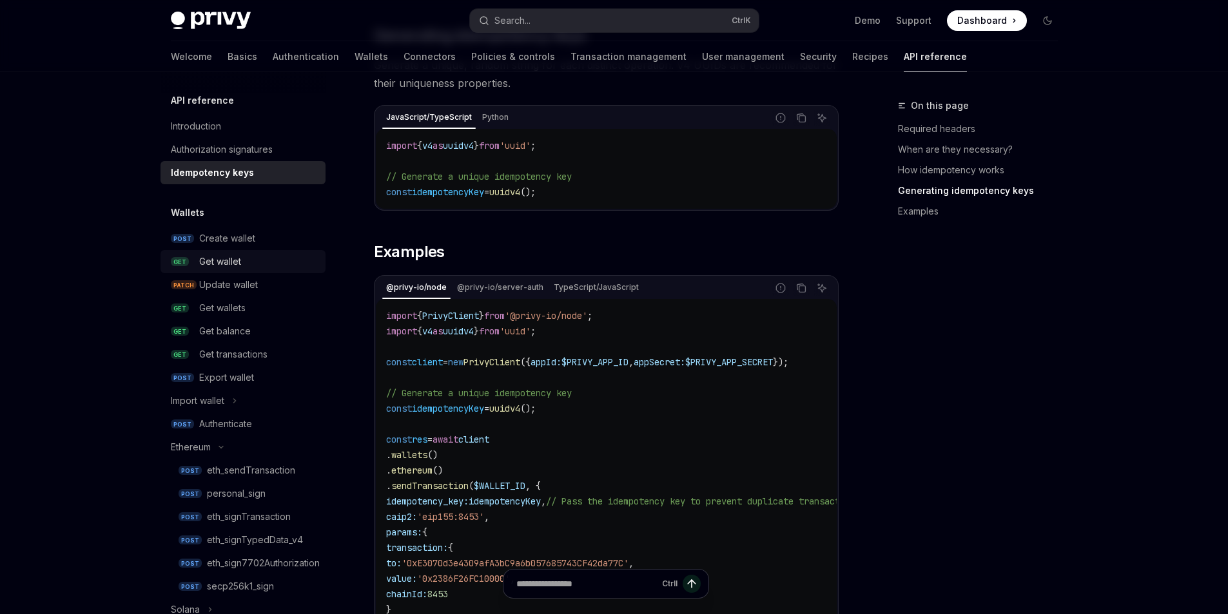
click at [236, 264] on div "Get wallet" at bounding box center [220, 261] width 42 height 15
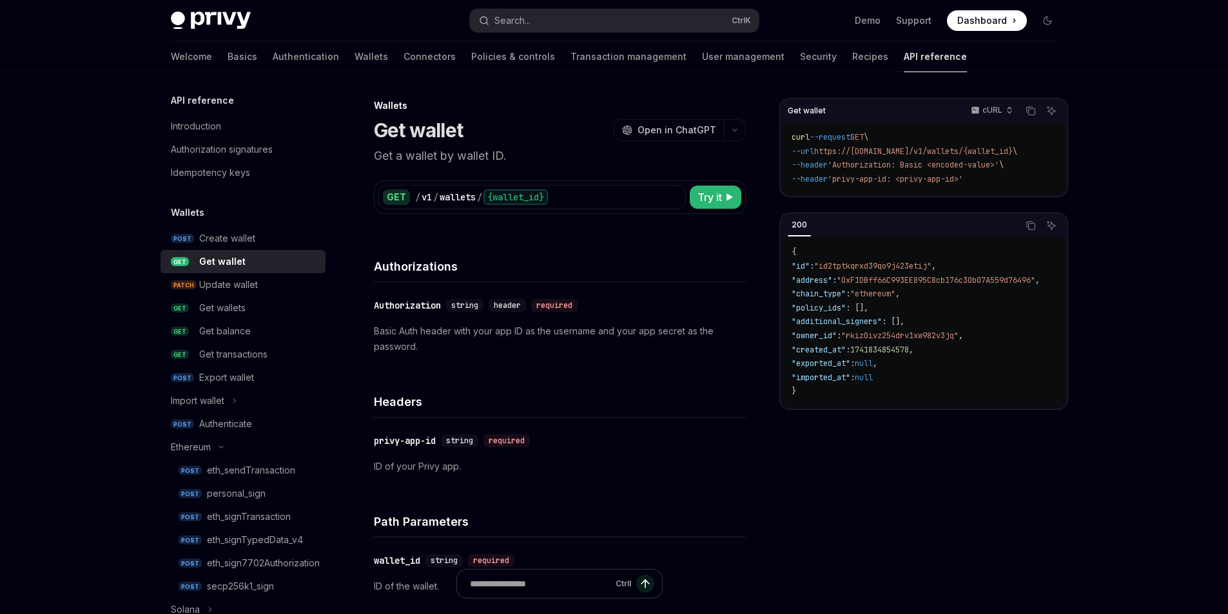
type textarea "*"
